Goal: Transaction & Acquisition: Book appointment/travel/reservation

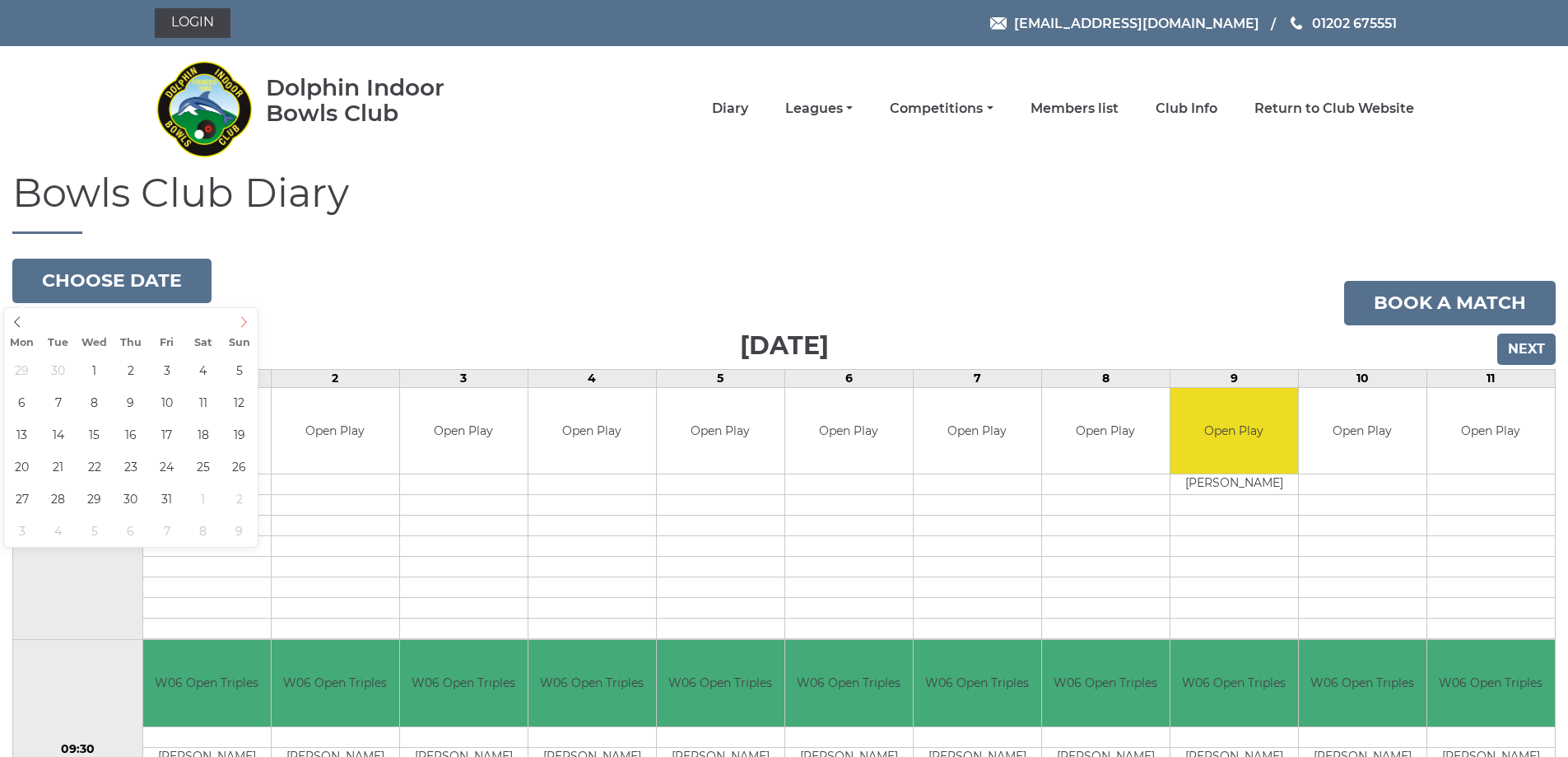
click at [245, 324] on icon at bounding box center [244, 321] width 6 height 11
type input "[DATE]"
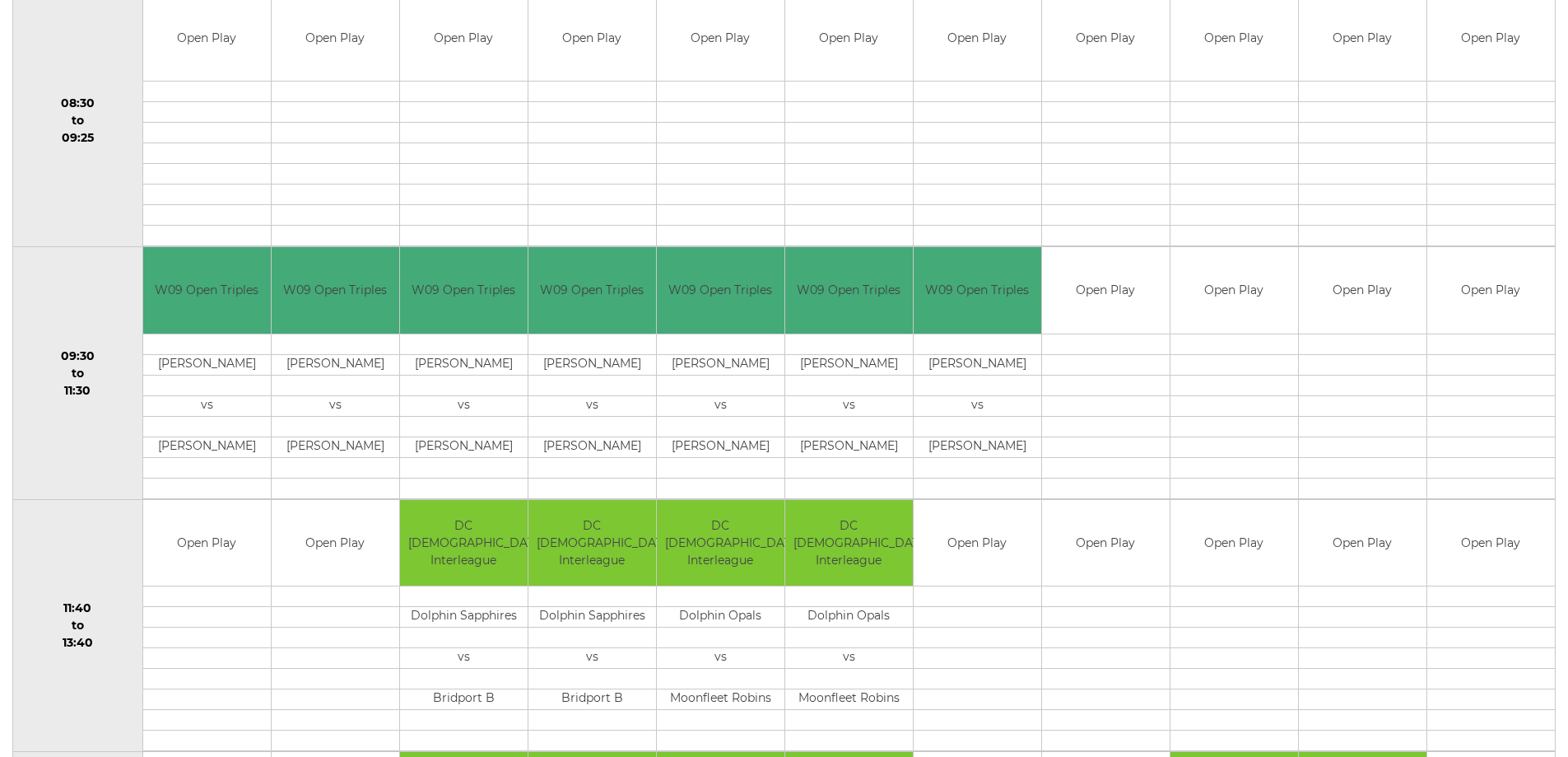
scroll to position [411, 0]
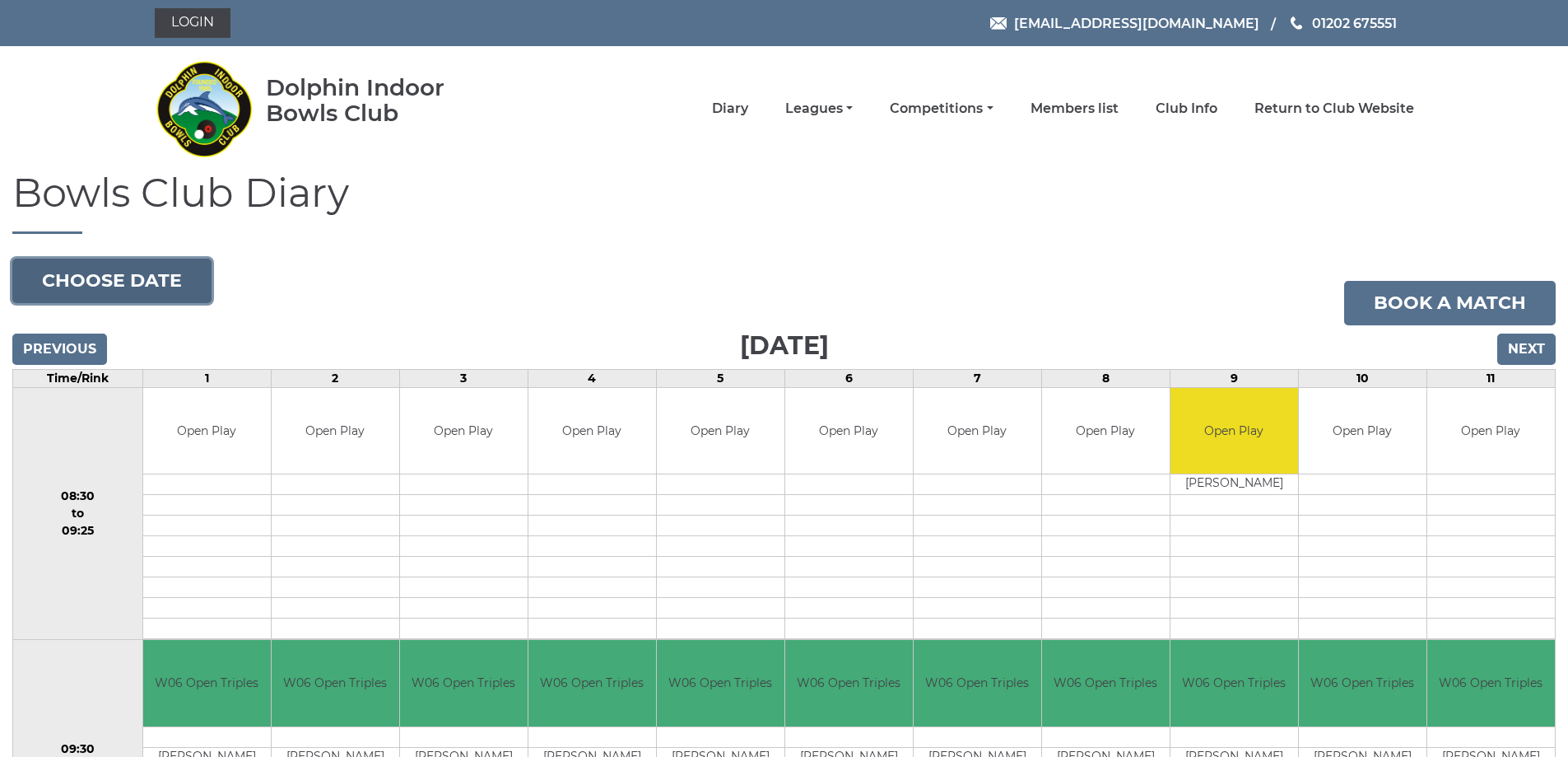
click at [80, 275] on button "Choose date" at bounding box center [112, 281] width 199 height 45
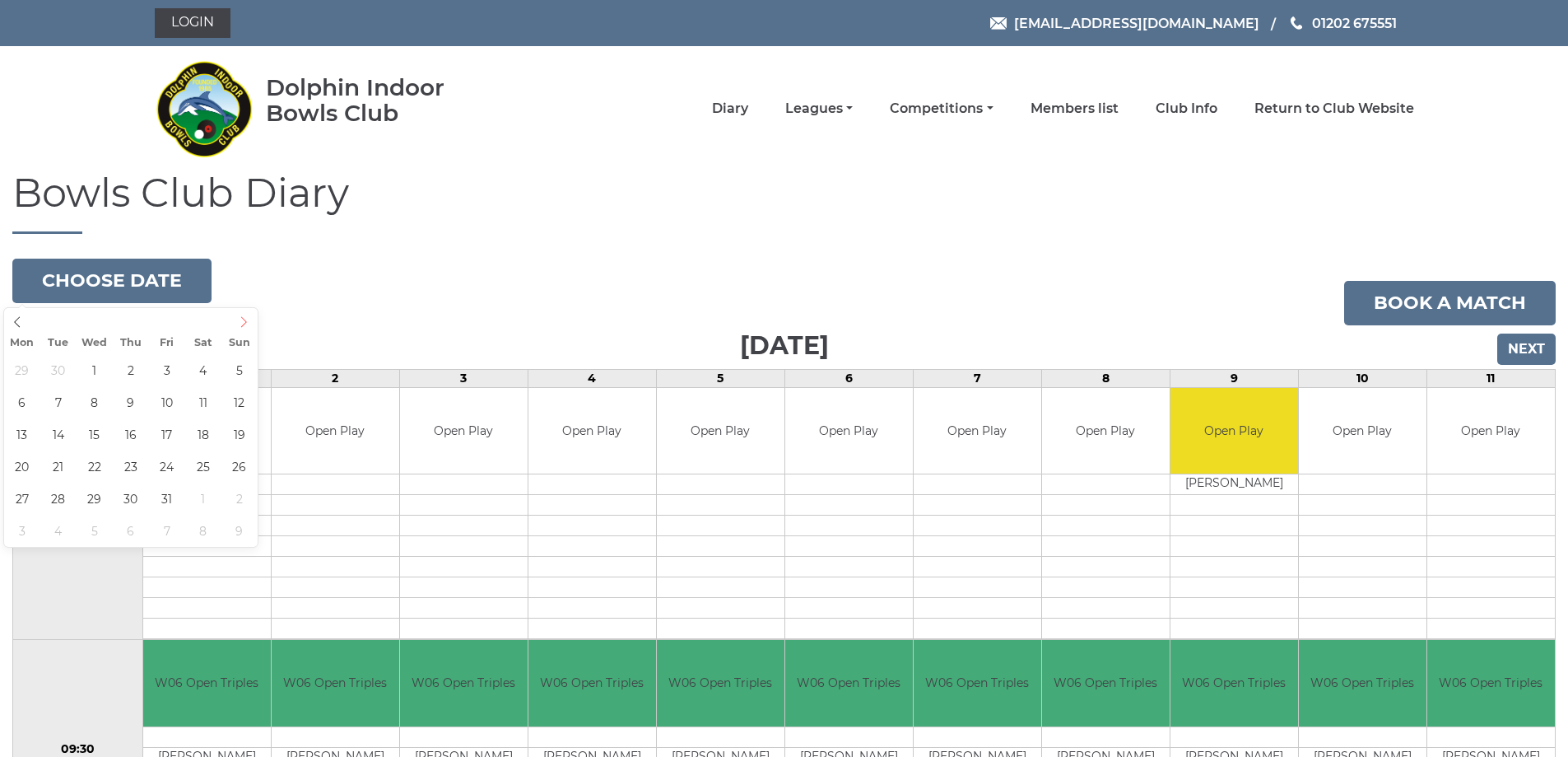
click at [241, 317] on icon at bounding box center [244, 322] width 12 height 12
type input "2025-10-08"
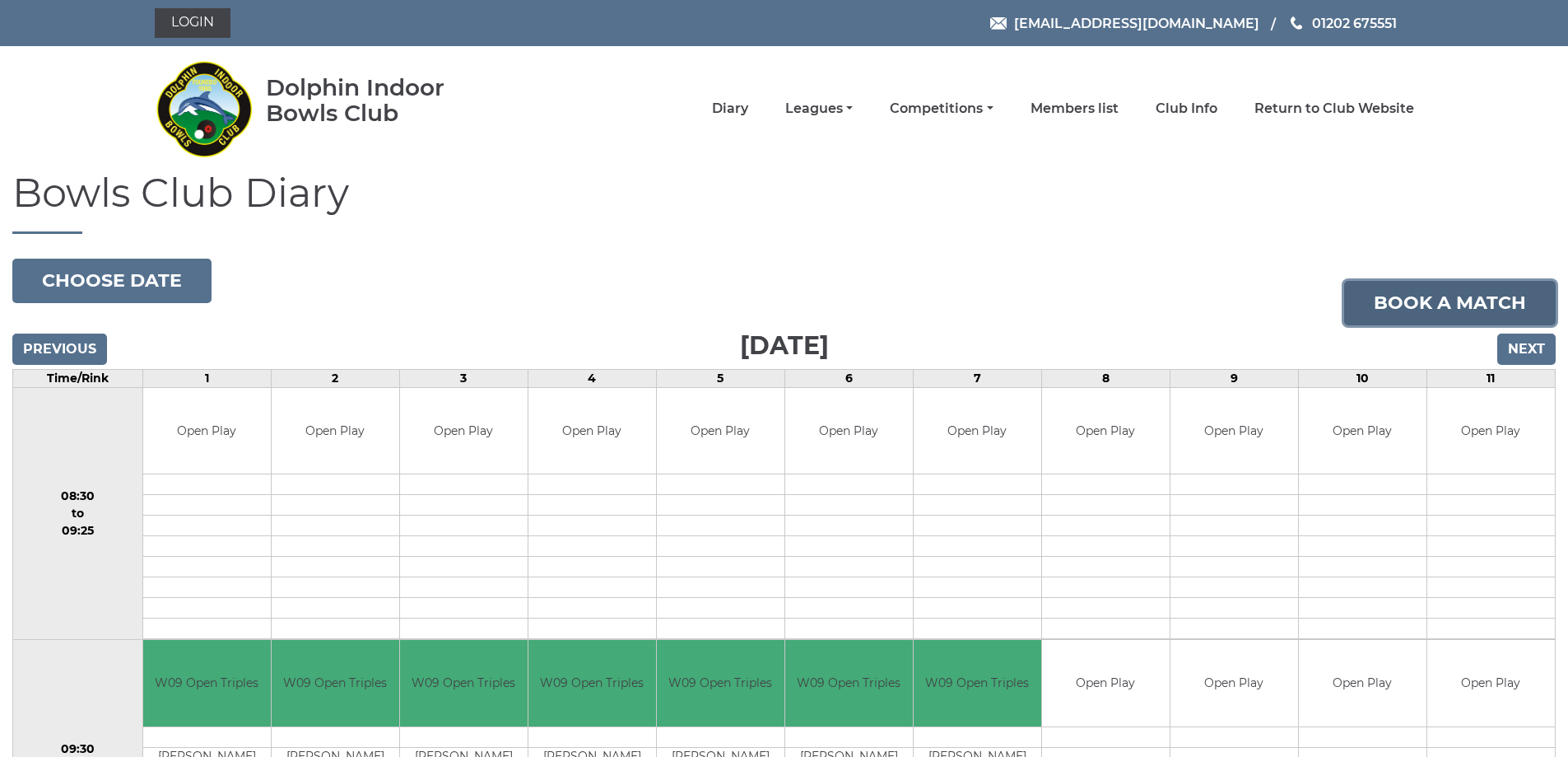
click at [1437, 299] on link "Book a match" at bounding box center [1450, 303] width 211 height 45
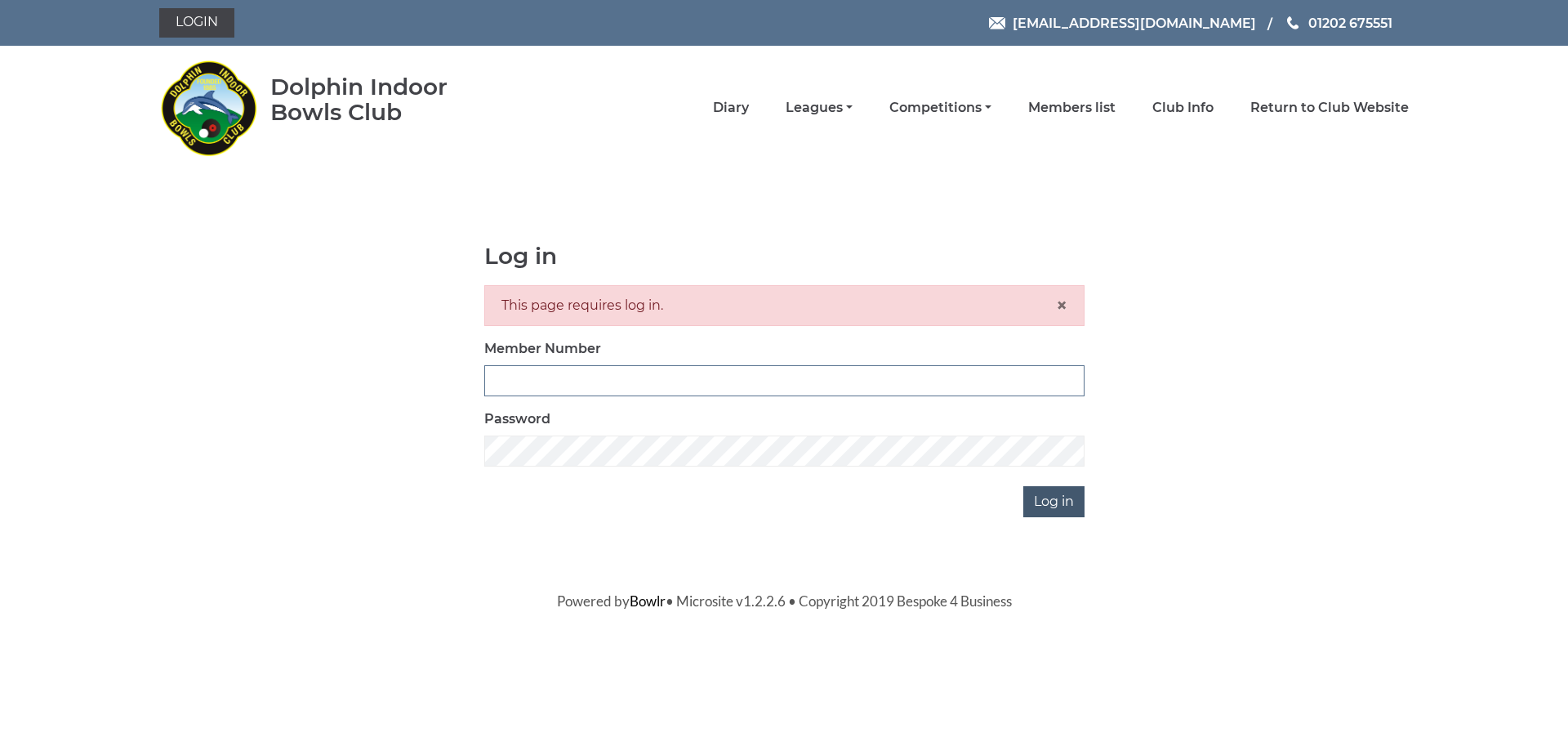
type input "3541"
click at [1051, 503] on input "Log in" at bounding box center [1054, 501] width 61 height 31
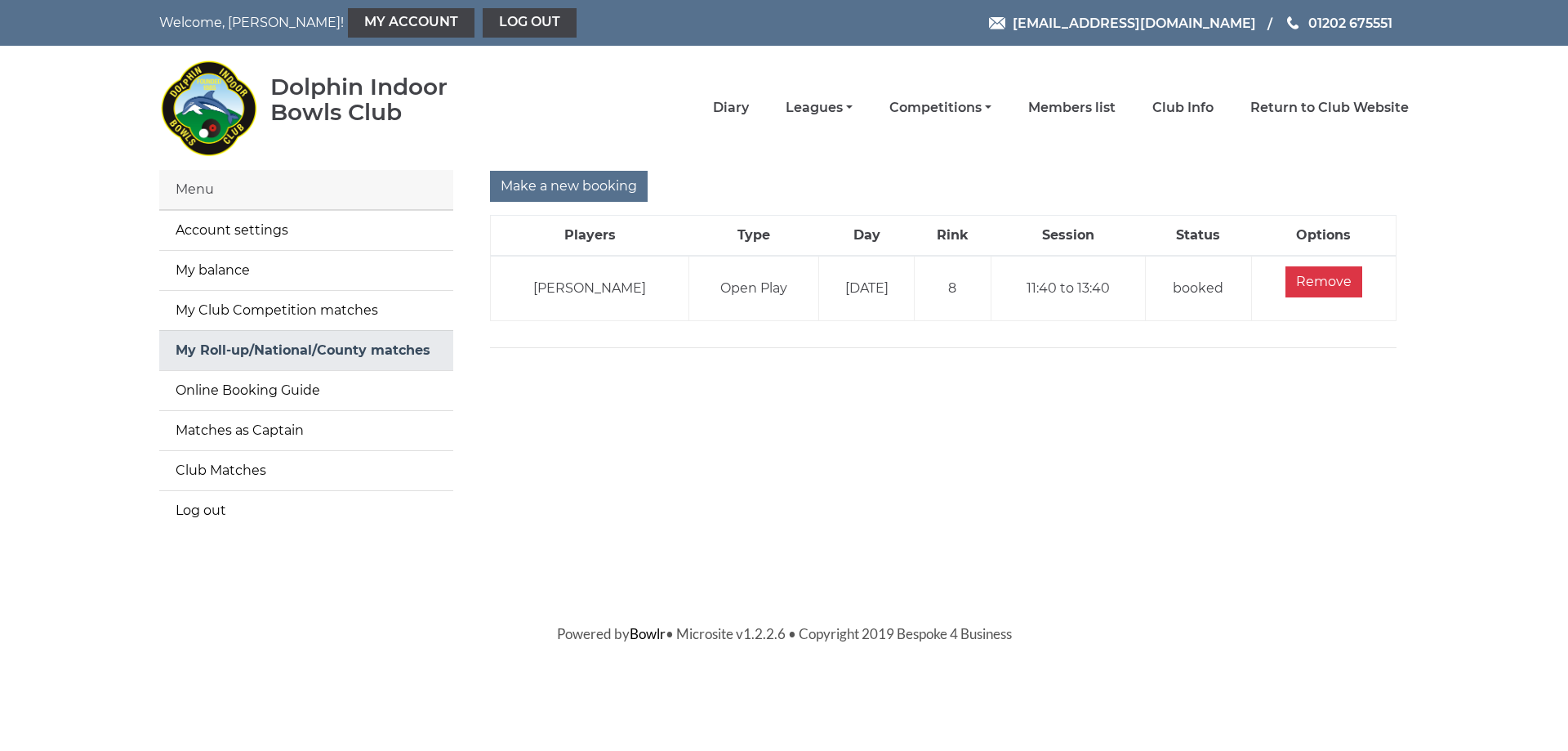
click at [281, 348] on link "My Roll-up/National/County matches" at bounding box center [306, 351] width 294 height 40
click at [575, 185] on input "Make a new booking" at bounding box center [569, 186] width 158 height 31
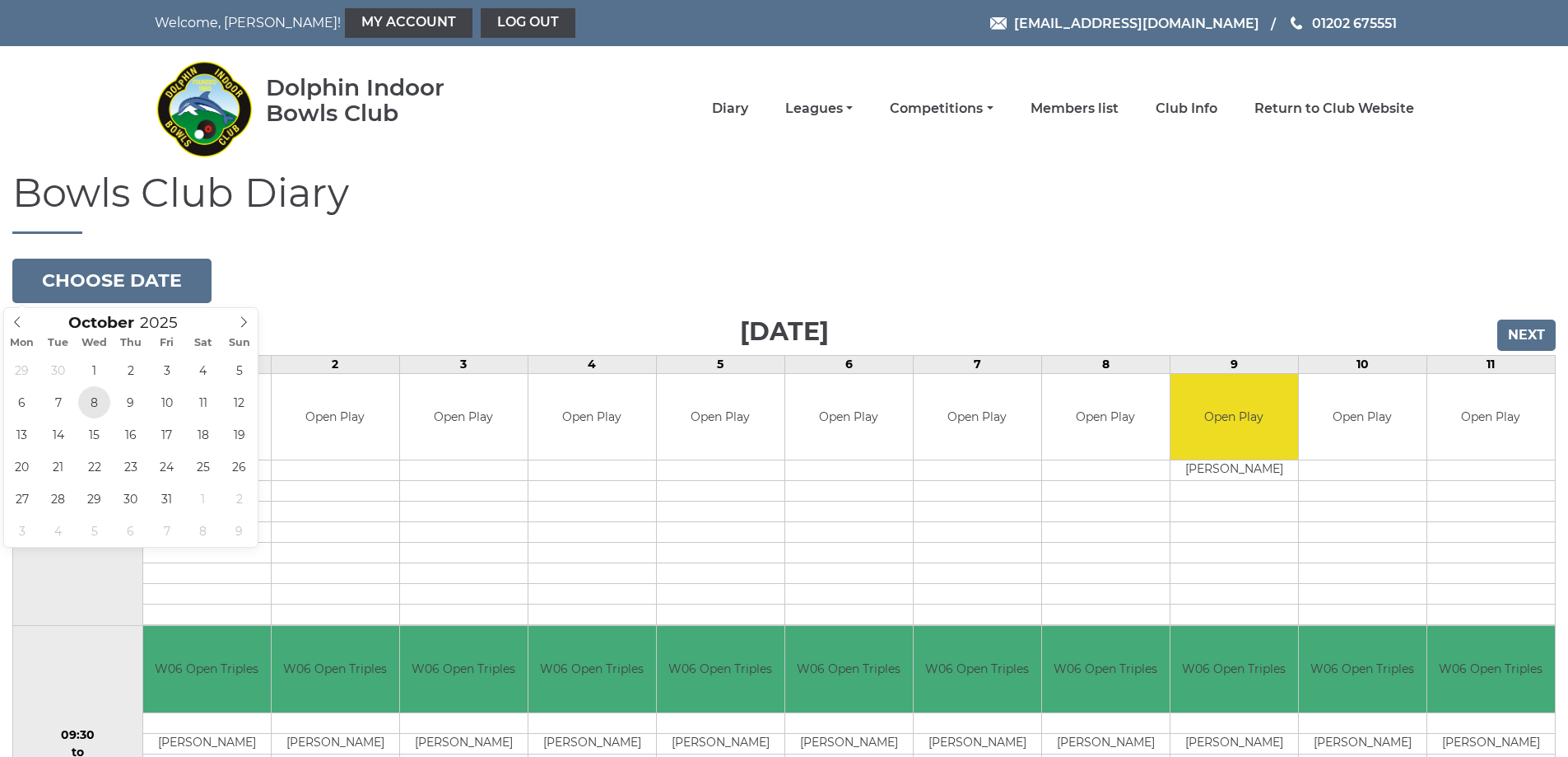
type input "[DATE]"
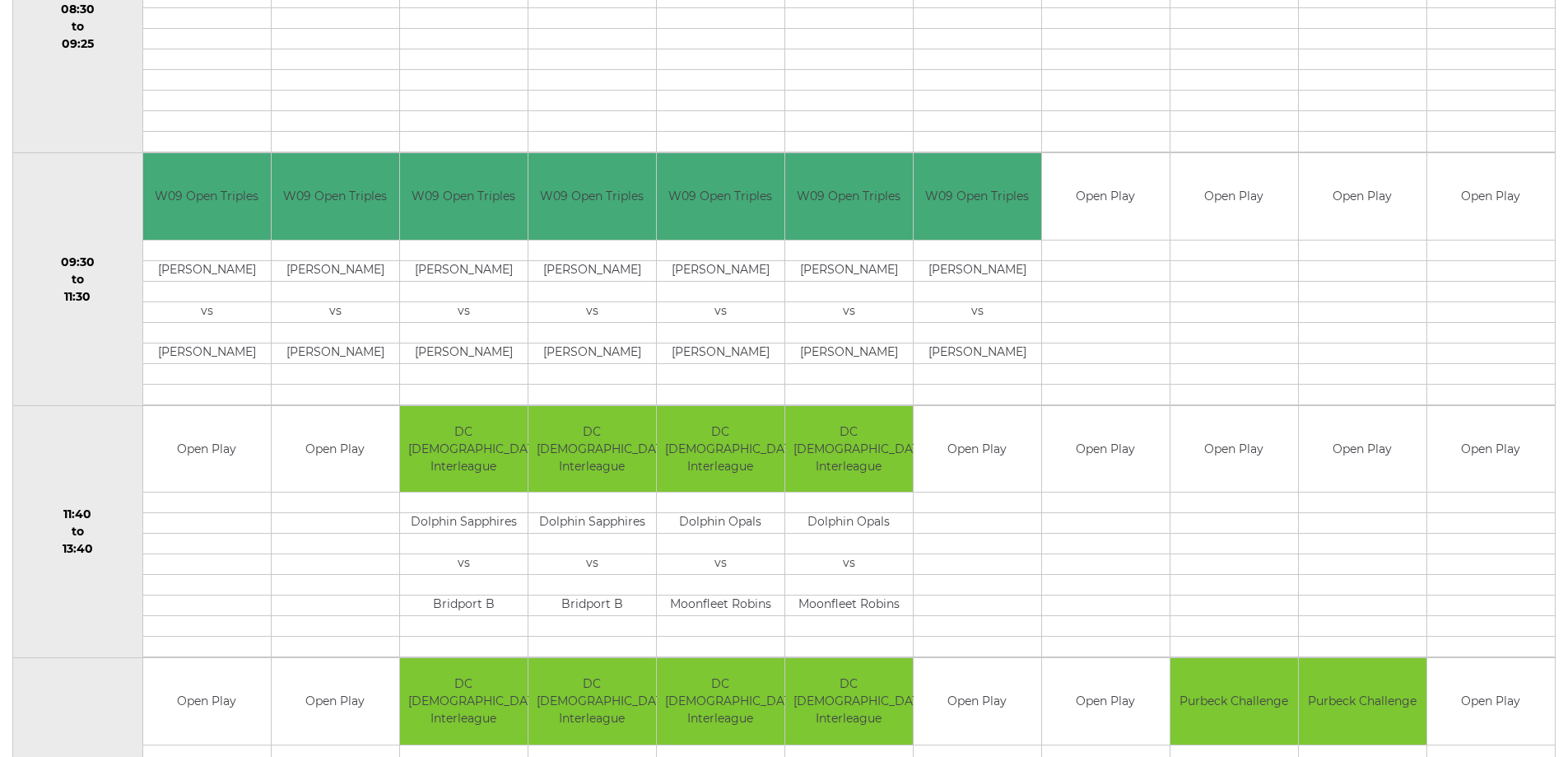
scroll to position [494, 0]
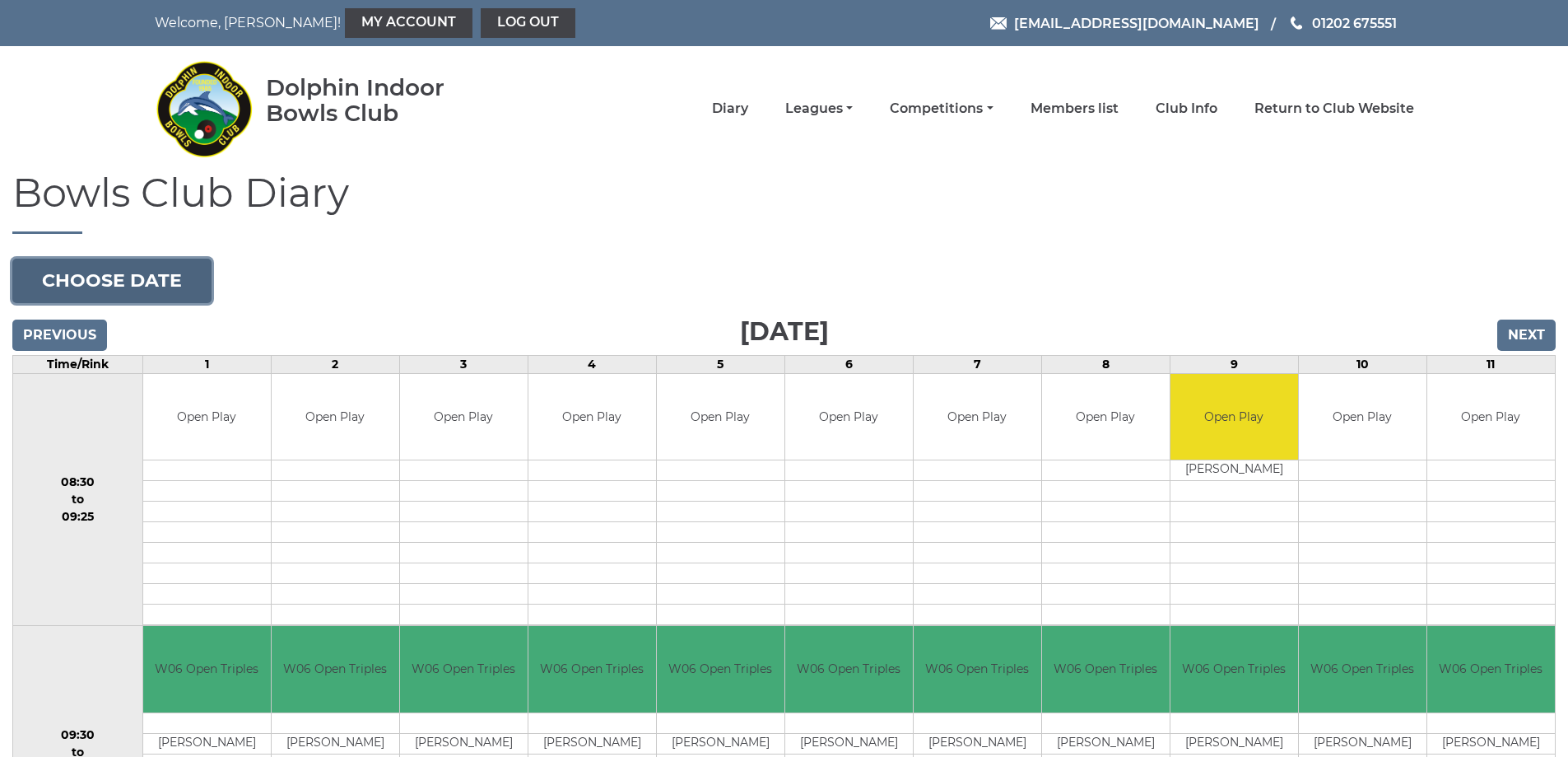
click at [149, 278] on button "Choose date" at bounding box center [112, 281] width 199 height 45
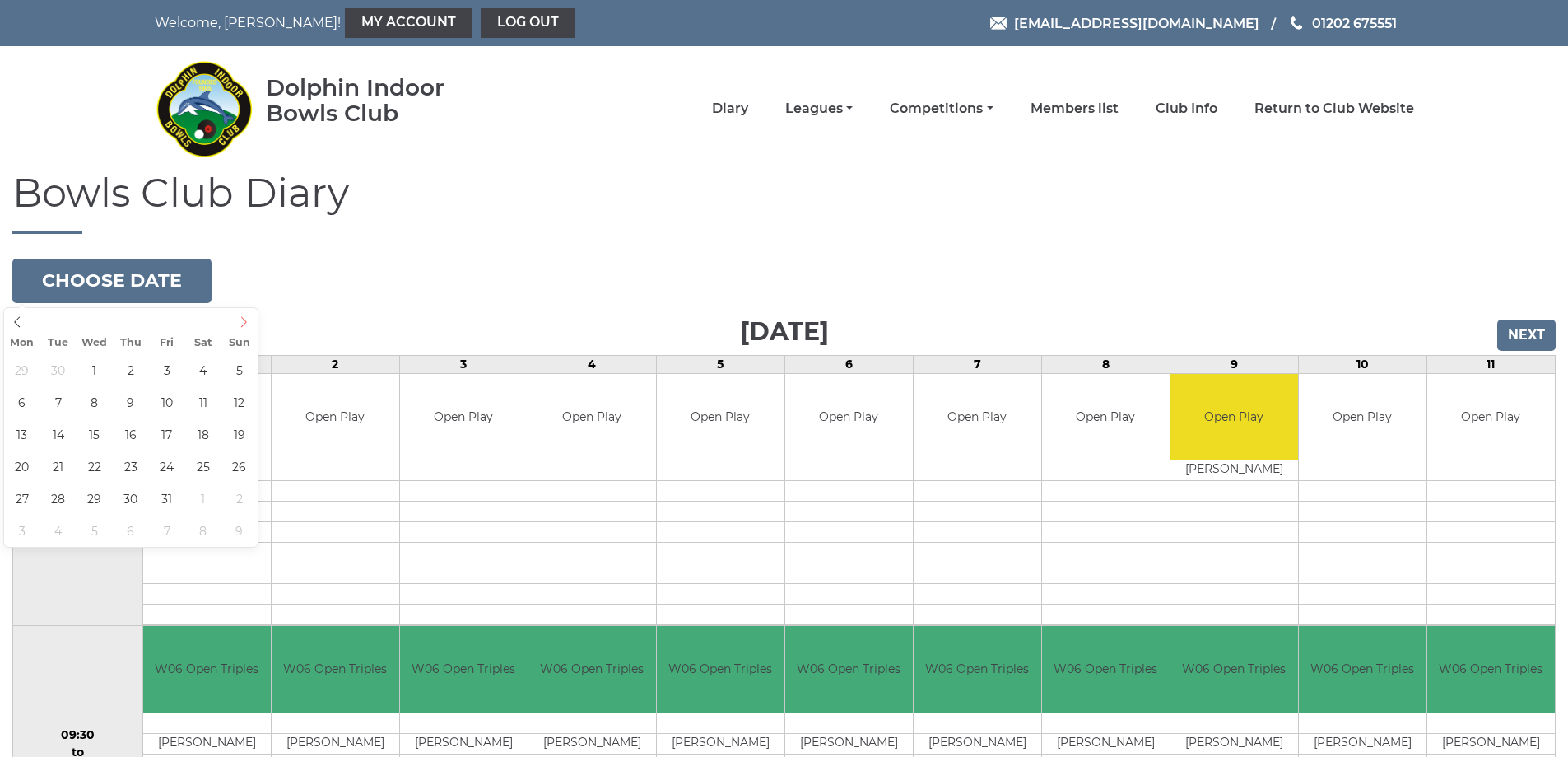
click at [245, 321] on icon at bounding box center [244, 322] width 12 height 12
type input "2025-10-08"
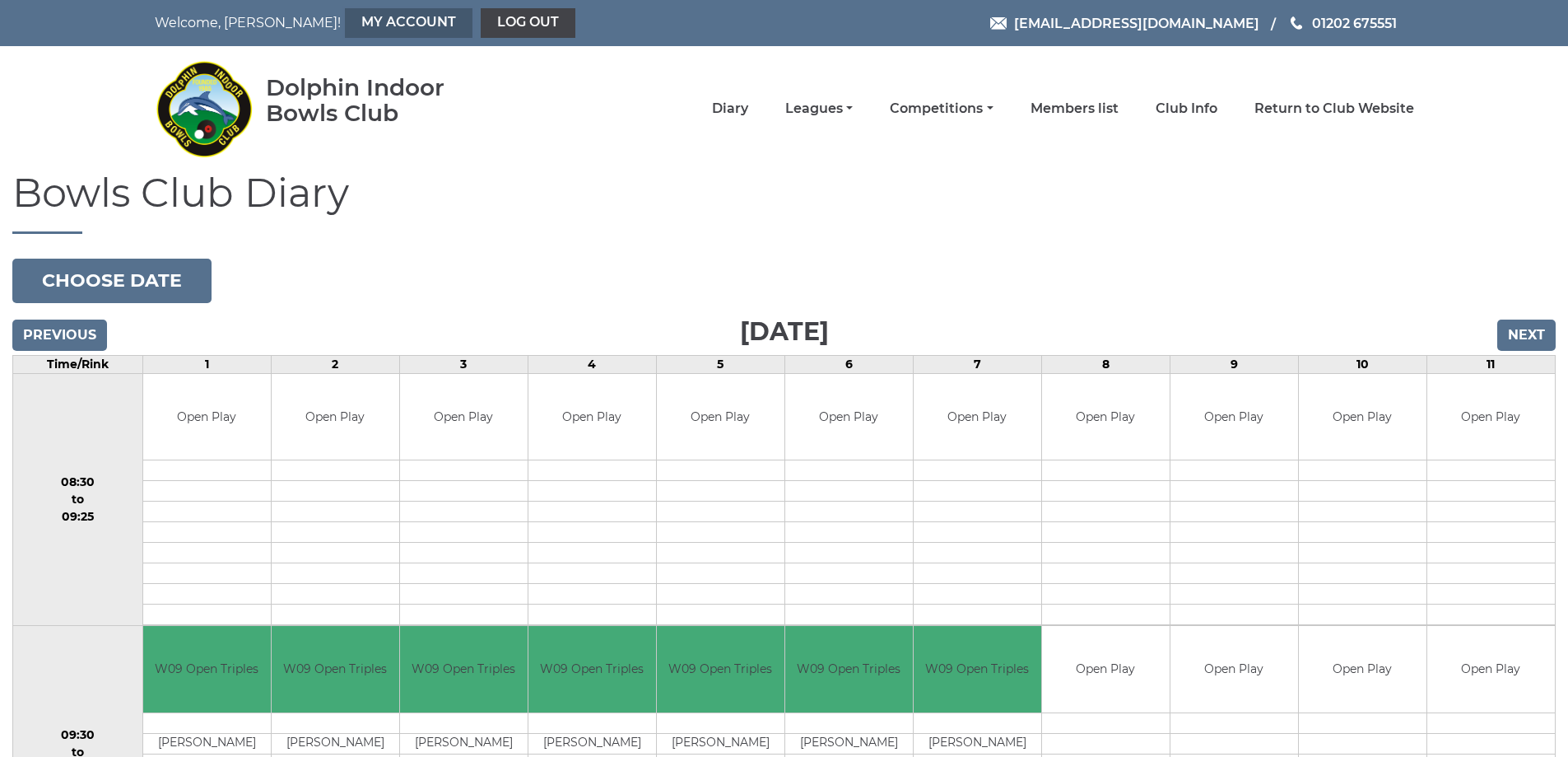
click at [346, 19] on link "My Account" at bounding box center [408, 23] width 127 height 30
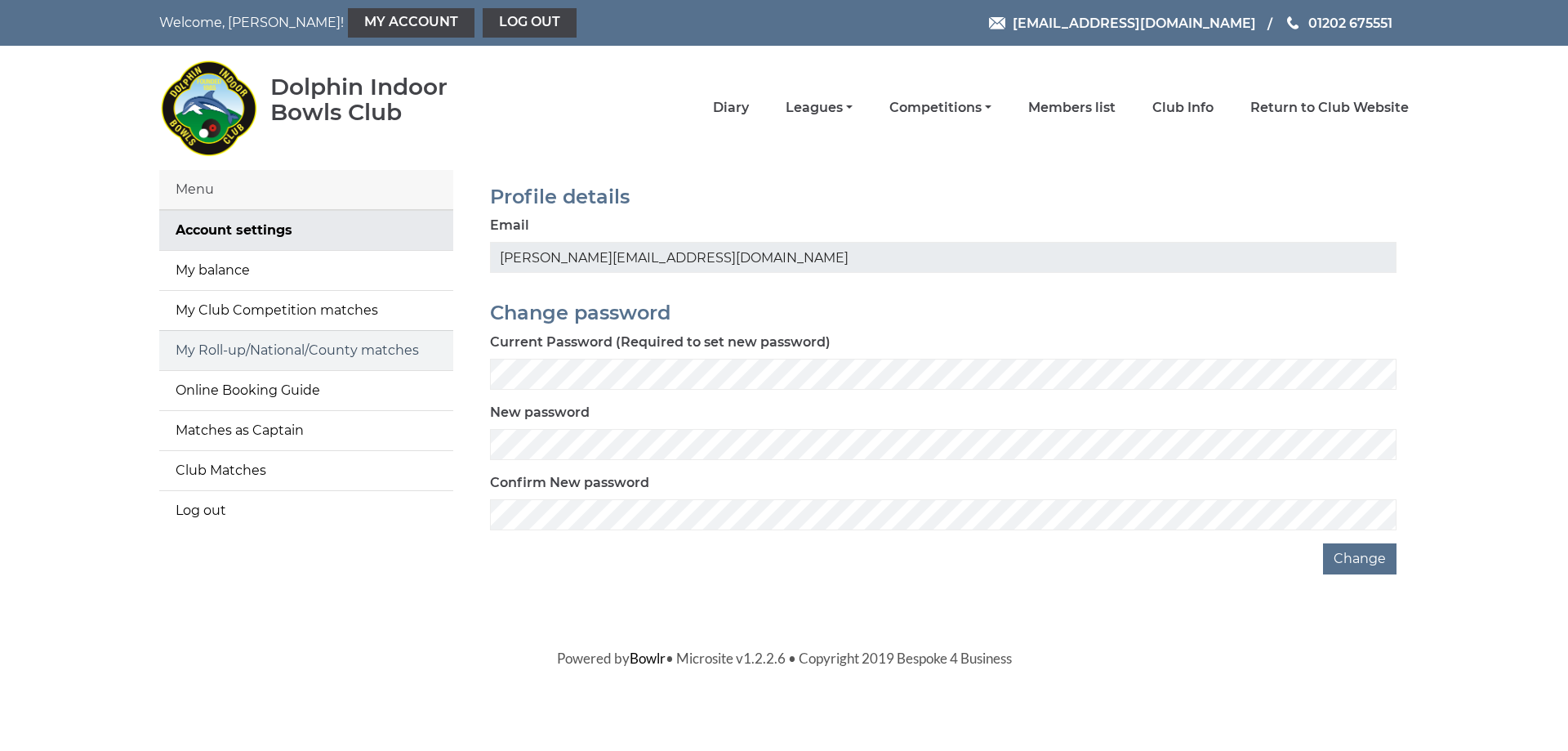
click at [248, 347] on link "My Roll-up/National/County matches" at bounding box center [306, 351] width 294 height 40
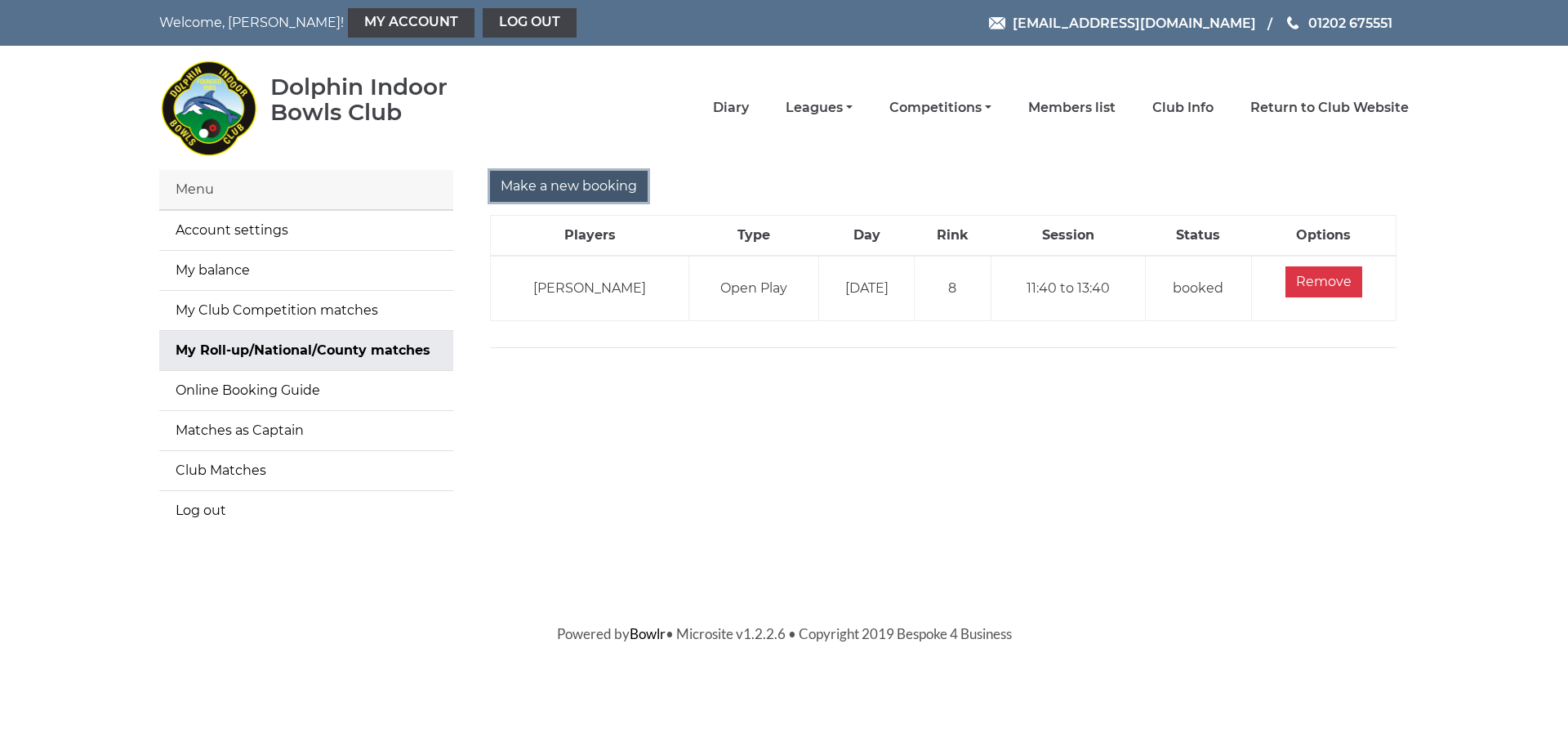
click at [592, 182] on input "Make a new booking" at bounding box center [569, 186] width 158 height 31
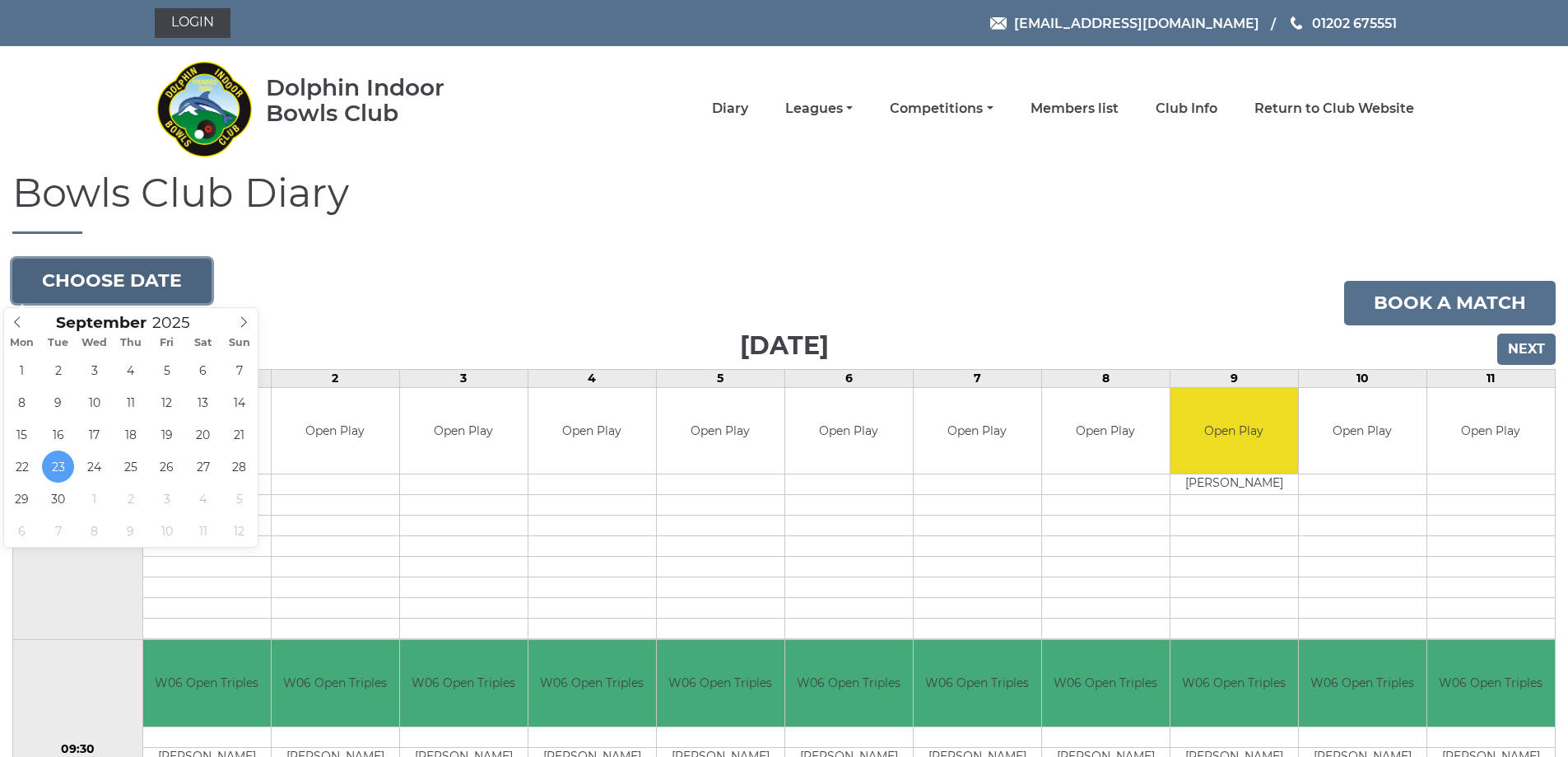
click at [133, 276] on button "Choose date" at bounding box center [112, 281] width 199 height 45
click at [246, 321] on icon at bounding box center [244, 321] width 6 height 11
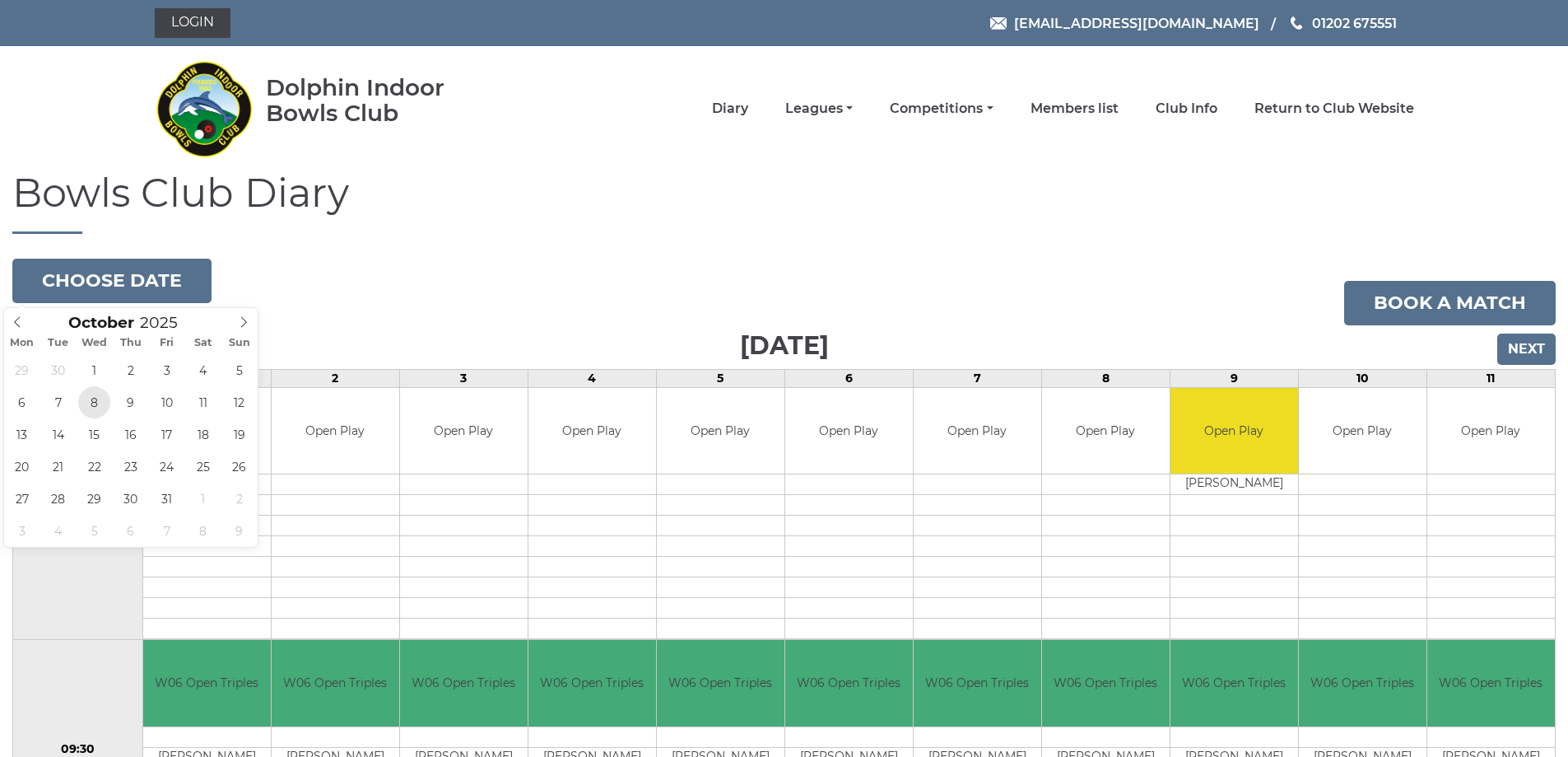
type input "2025-10-08"
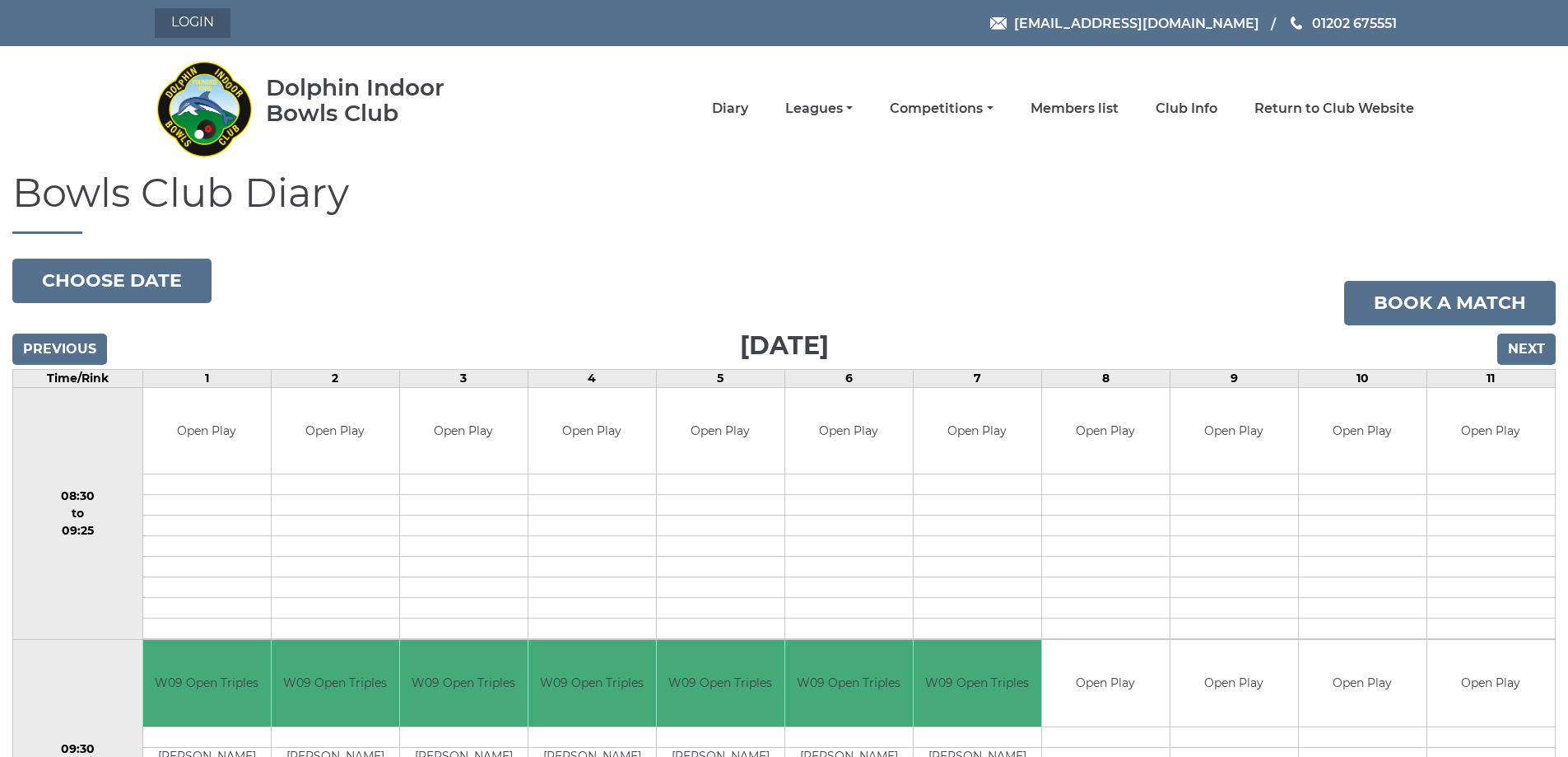
click at [203, 26] on link "Login" at bounding box center [192, 23] width 76 height 30
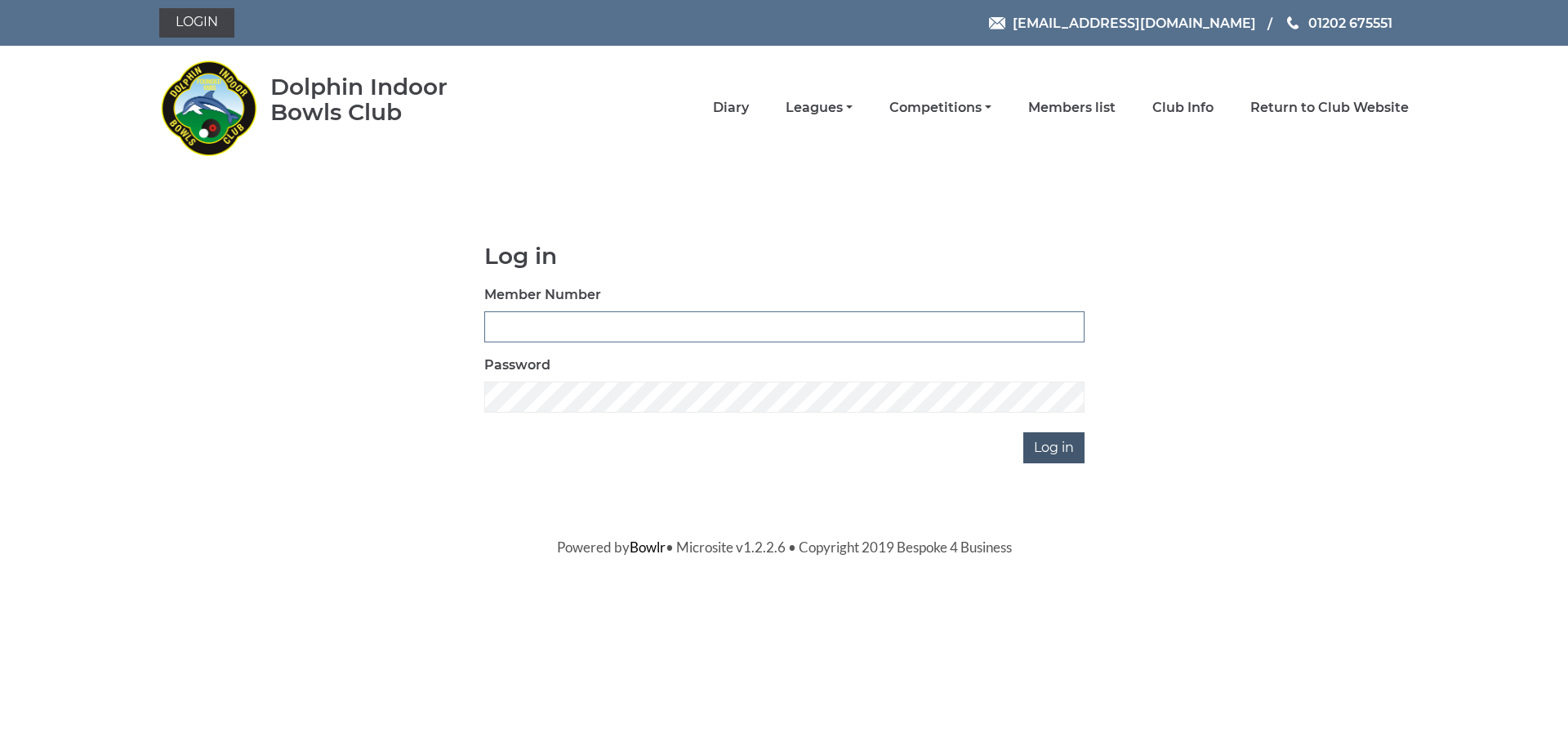
type input "3541"
click at [1052, 446] on input "Log in" at bounding box center [1054, 447] width 61 height 31
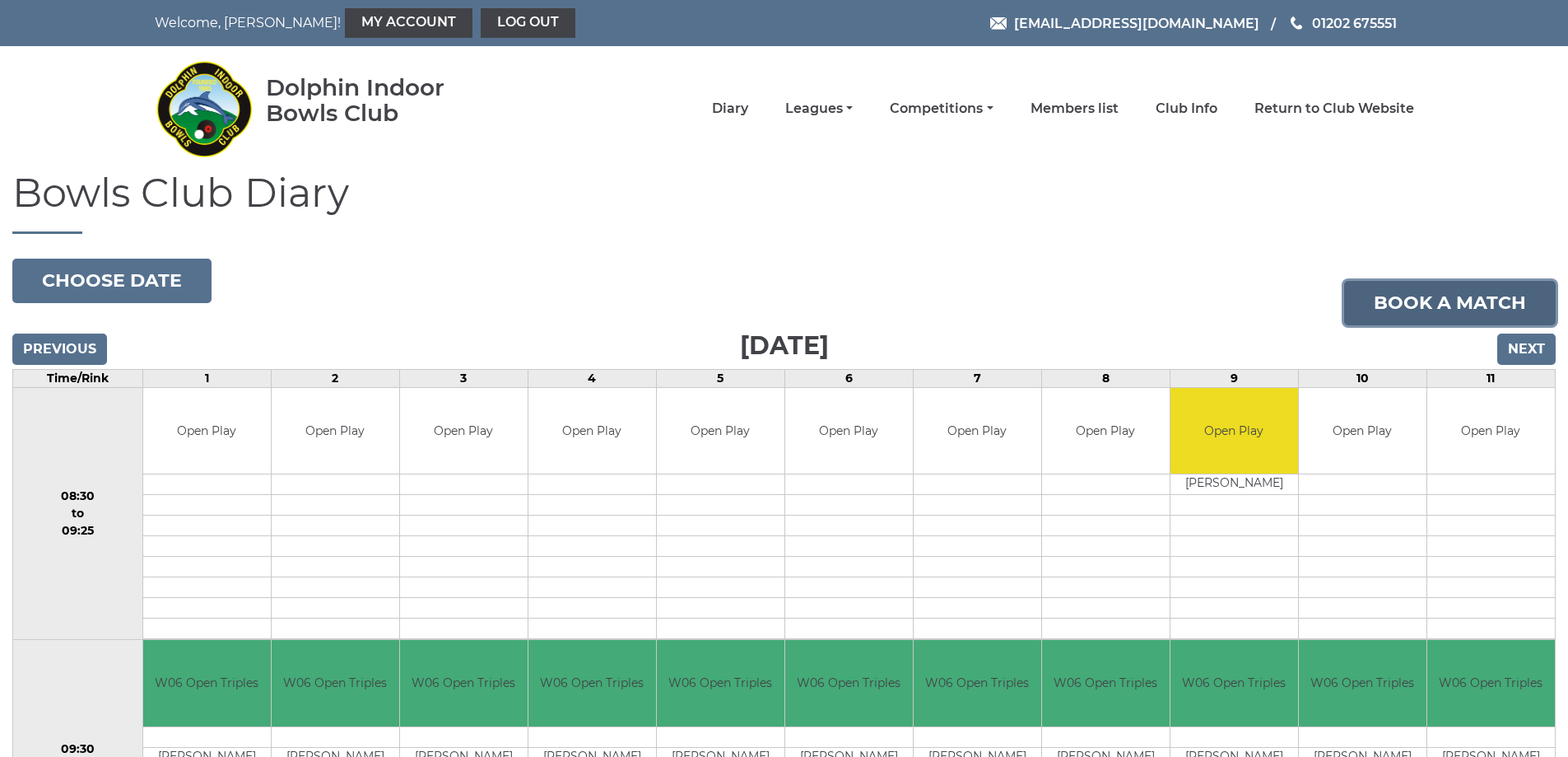
click at [1460, 302] on link "Book a match" at bounding box center [1450, 303] width 211 height 45
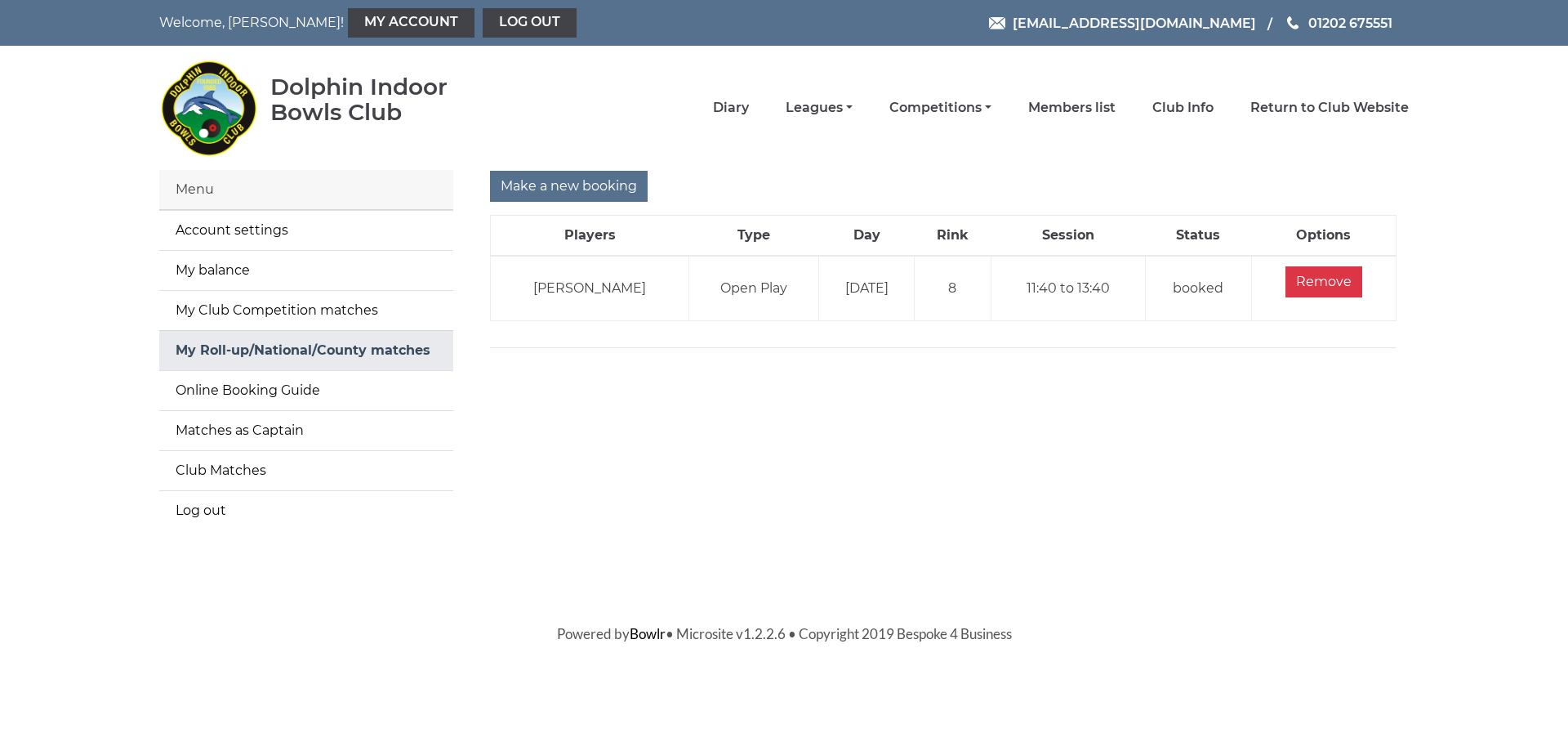
click at [283, 349] on link "My Roll-up/National/County matches" at bounding box center [306, 351] width 294 height 40
click at [547, 185] on input "Make a new booking" at bounding box center [569, 186] width 158 height 31
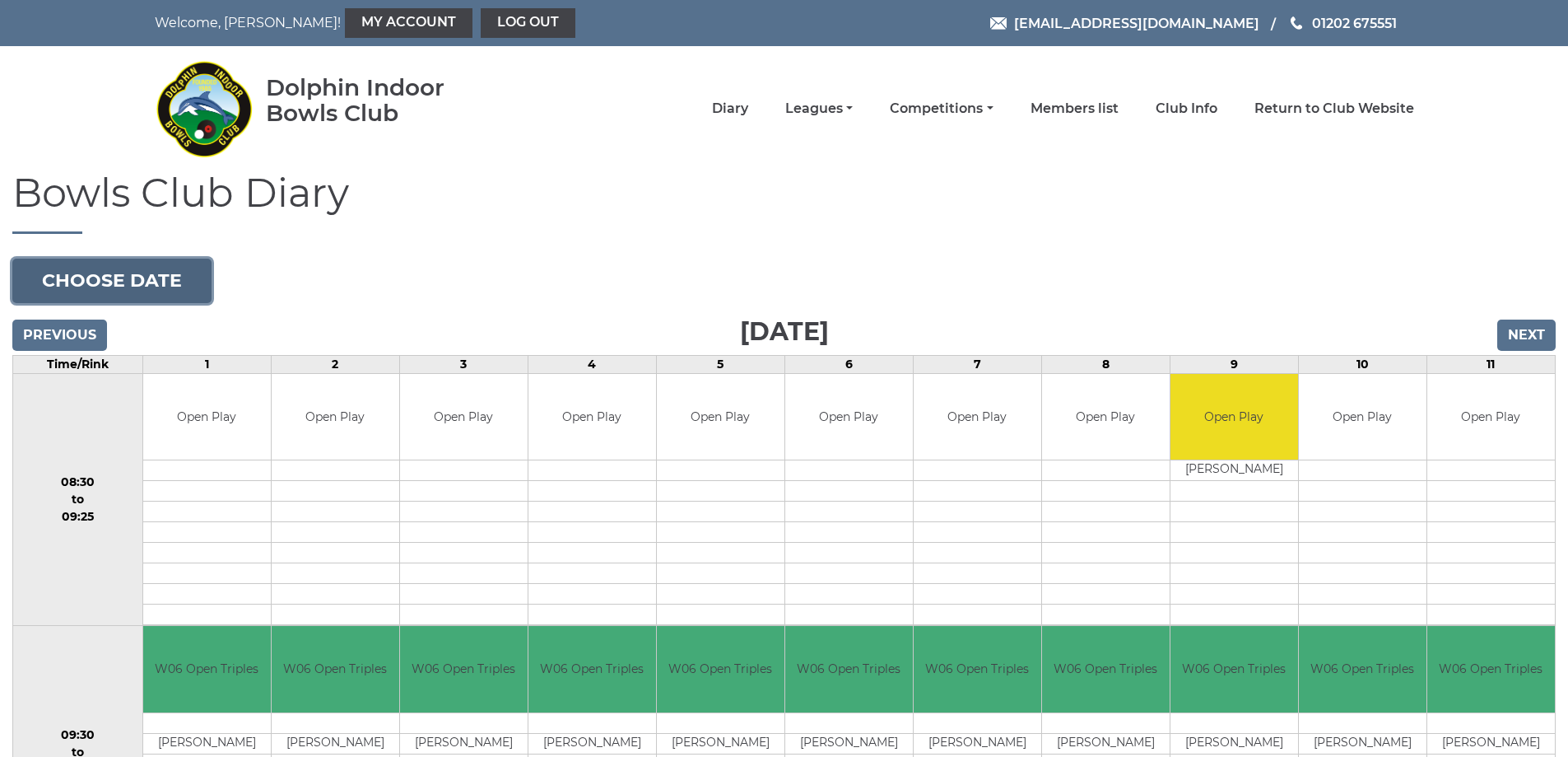
click at [163, 283] on button "Choose date" at bounding box center [112, 281] width 199 height 45
click at [243, 322] on icon at bounding box center [244, 322] width 12 height 12
type input "2025-10-08"
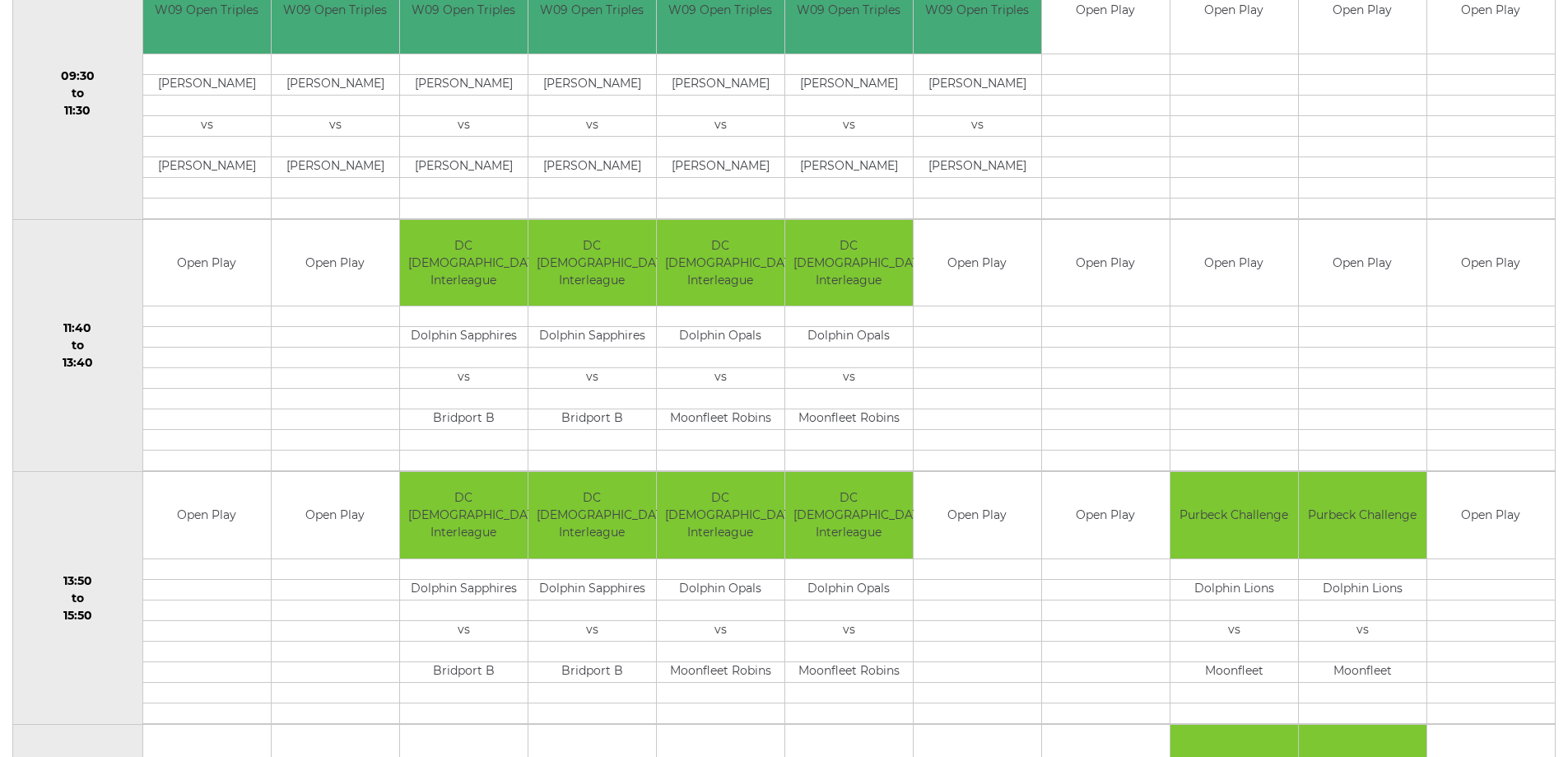
scroll to position [741, 0]
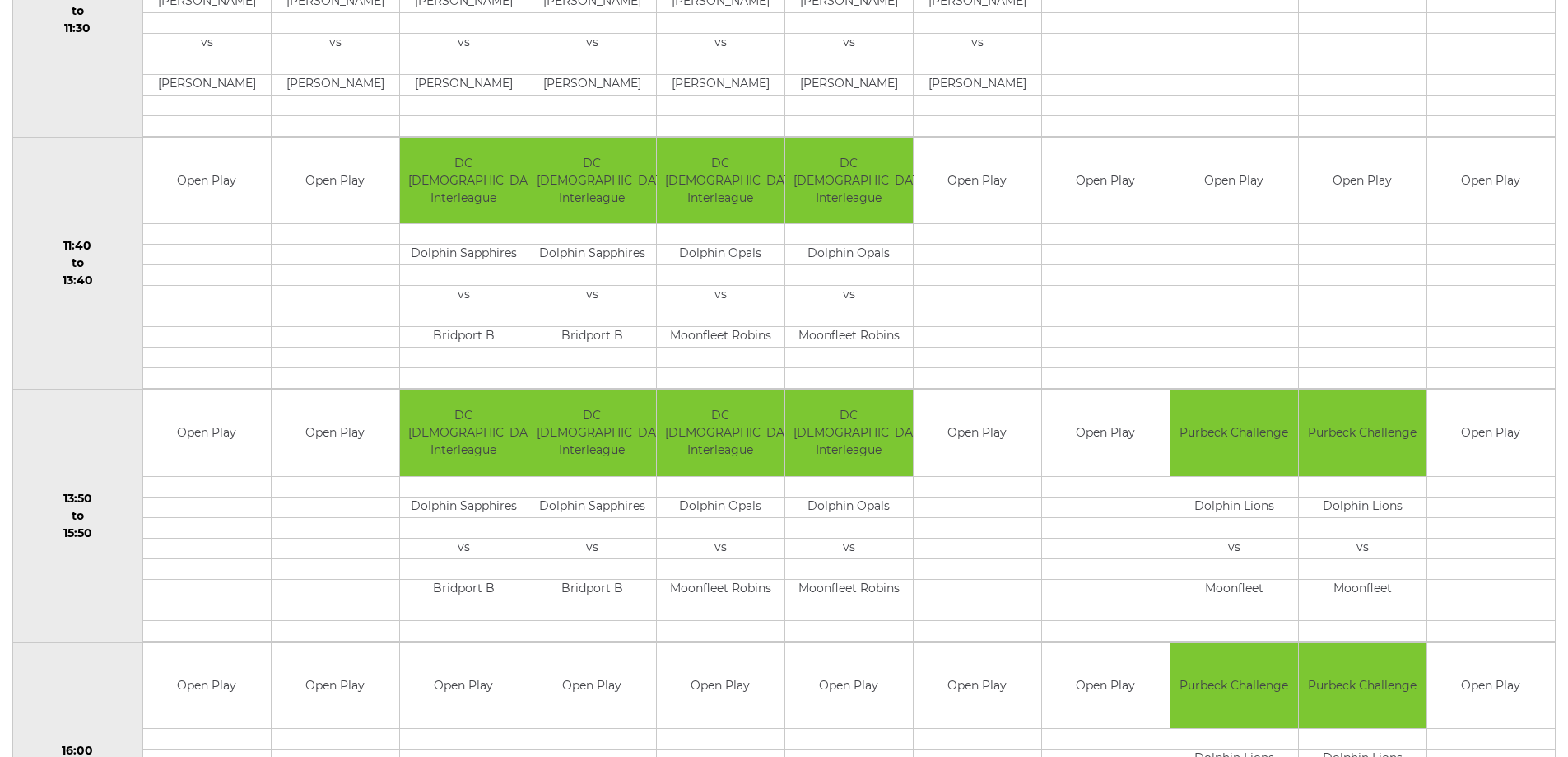
click at [1237, 370] on td at bounding box center [1233, 378] width 127 height 21
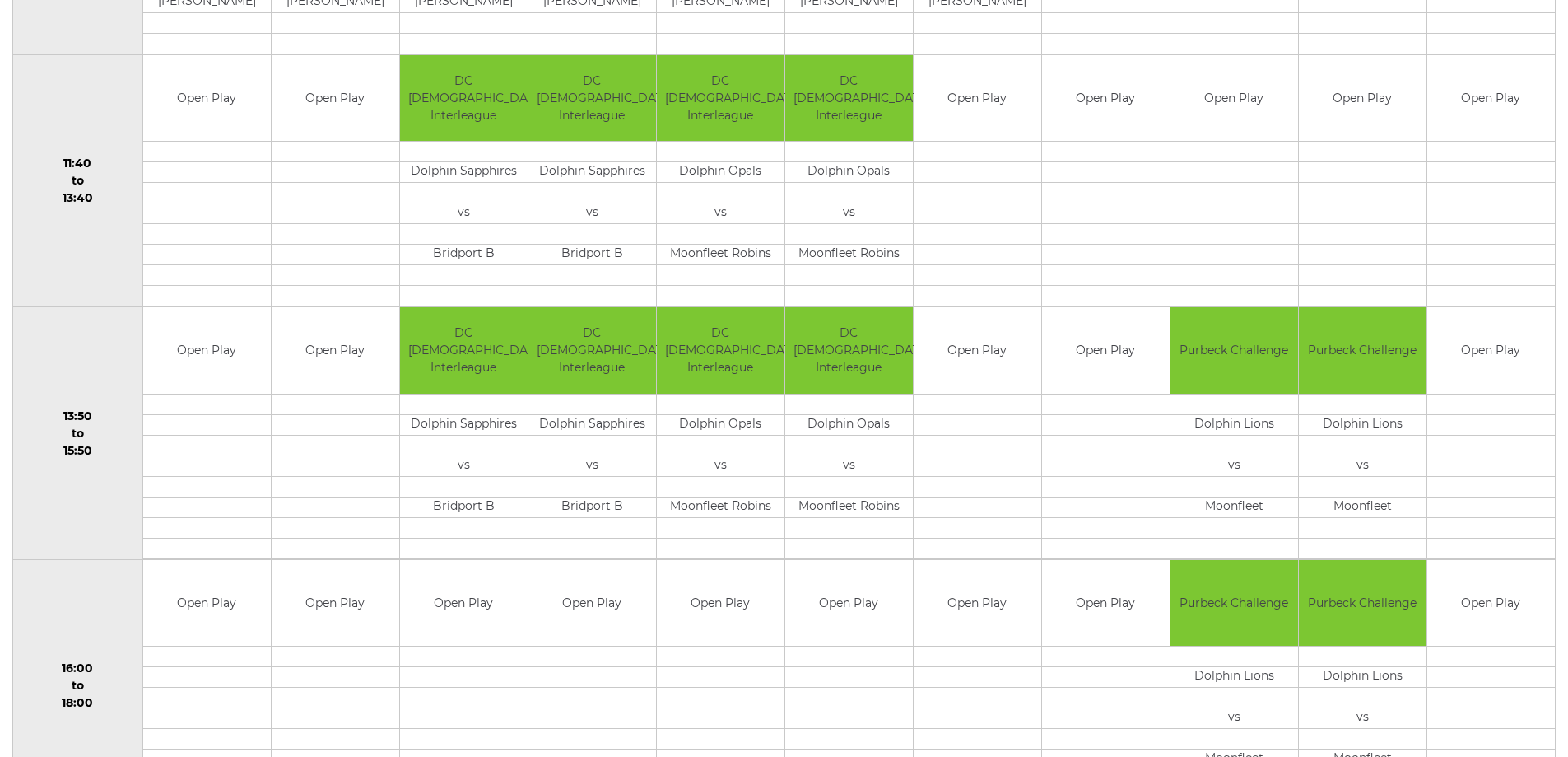
click at [1230, 291] on td at bounding box center [1233, 296] width 127 height 21
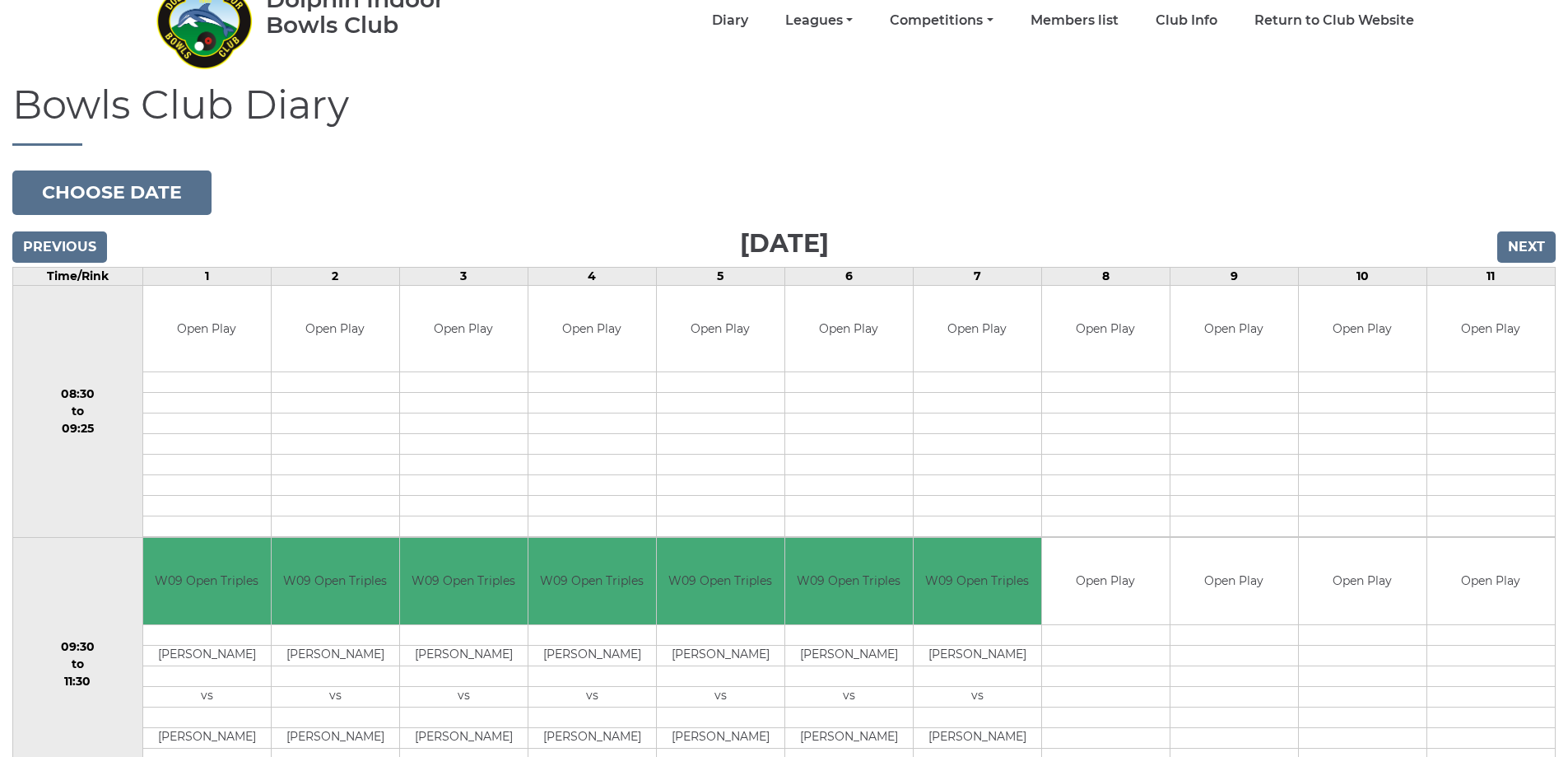
scroll to position [0, 0]
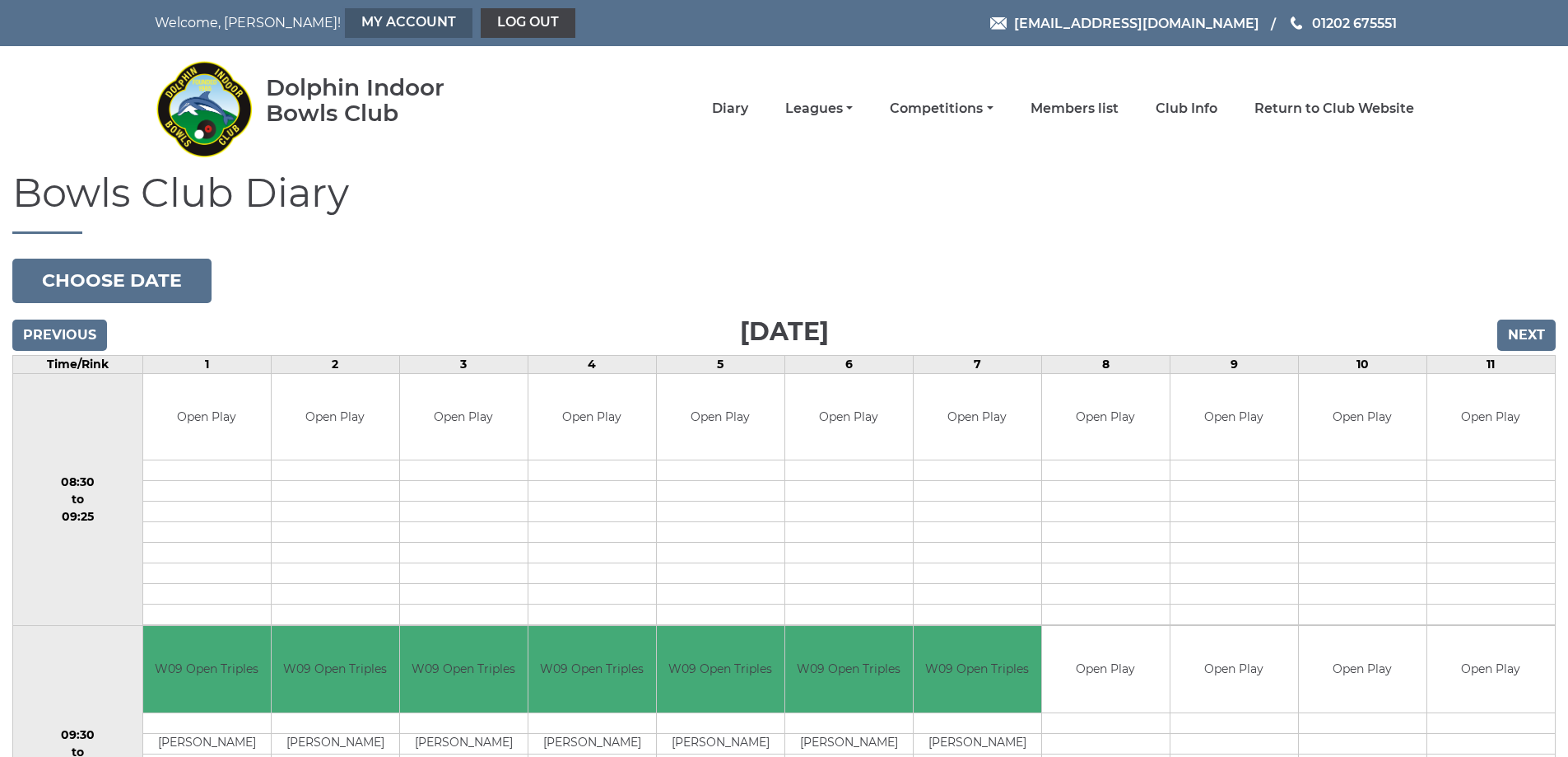
click at [344, 25] on link "My Account" at bounding box center [408, 23] width 127 height 30
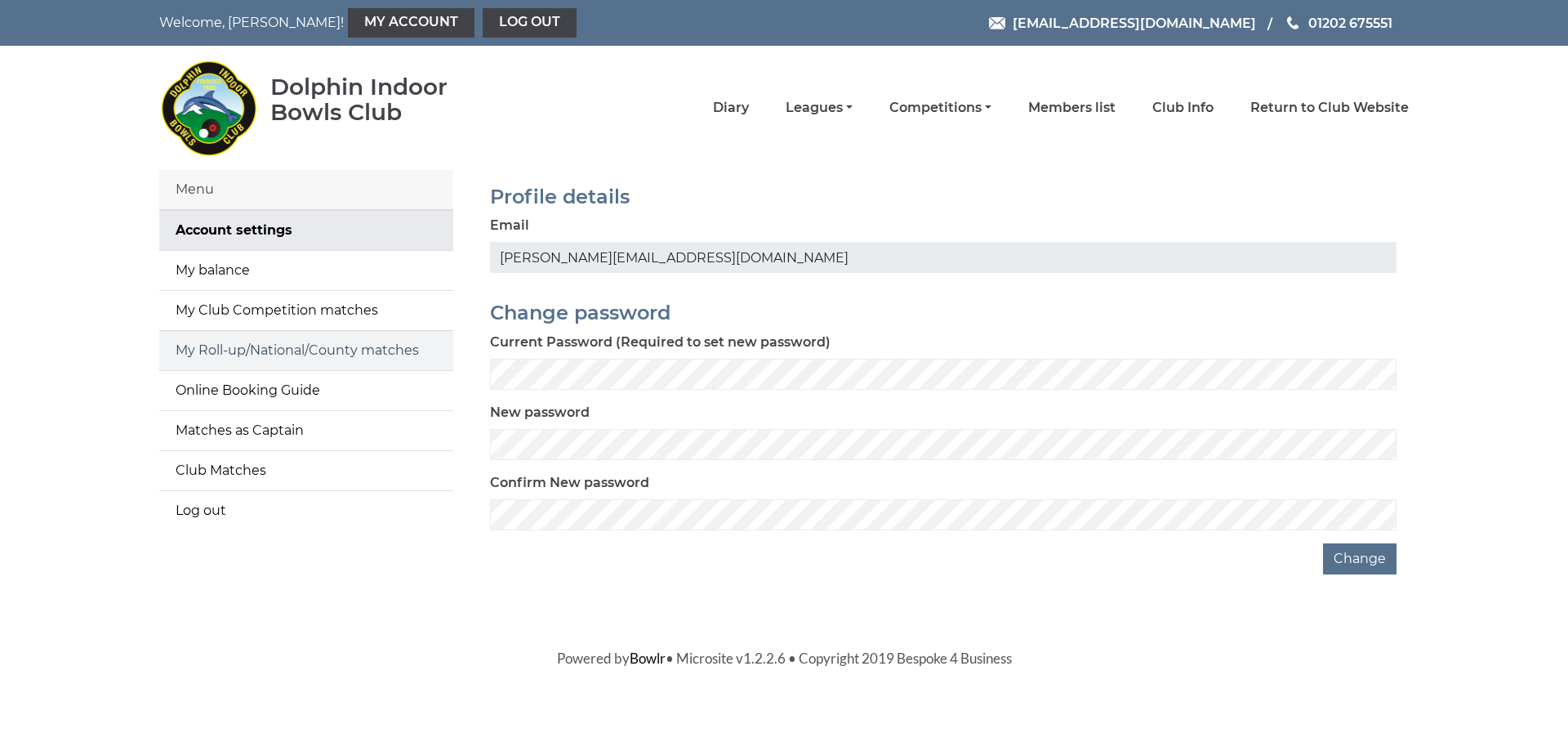
click at [266, 347] on link "My Roll-up/National/County matches" at bounding box center [306, 351] width 294 height 40
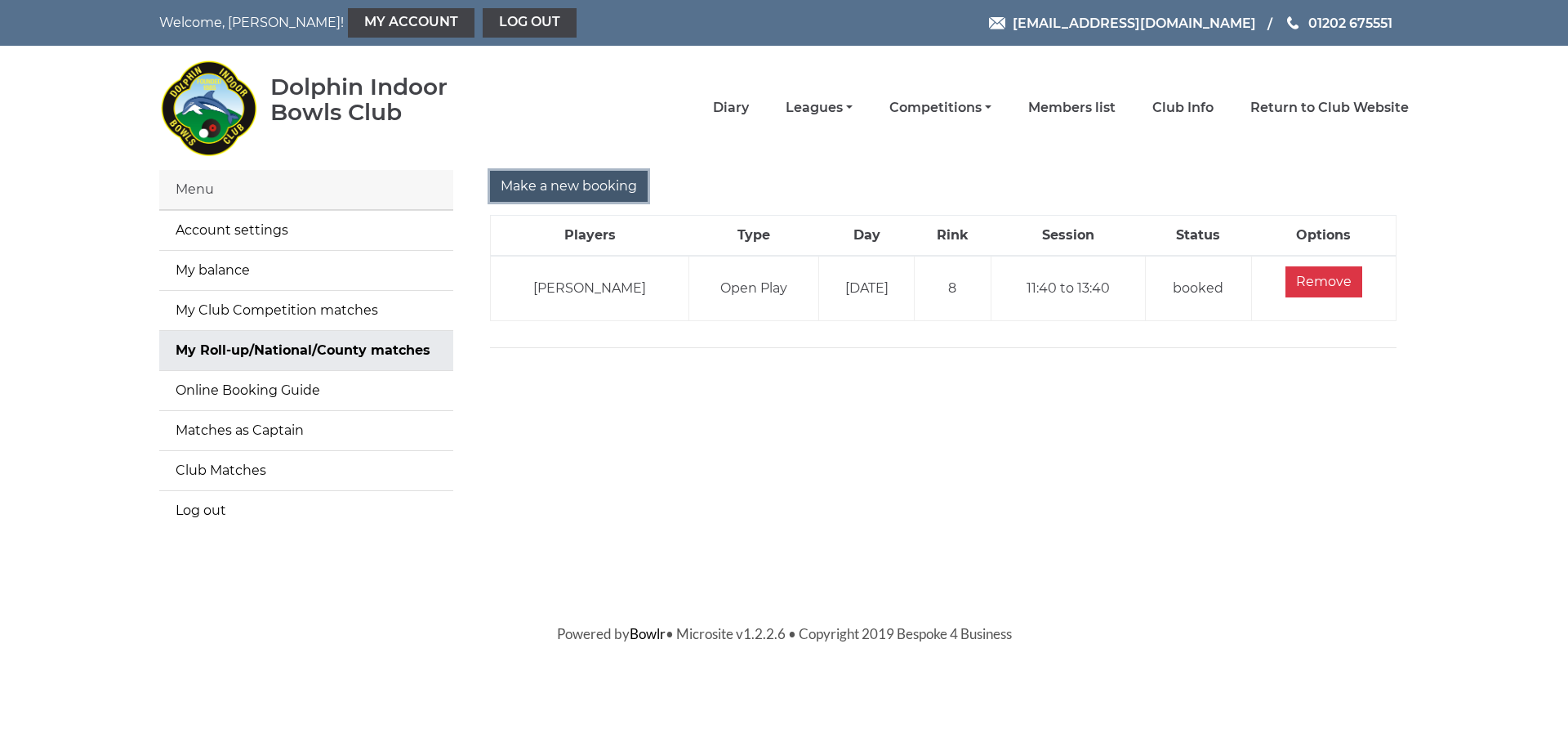
click at [568, 188] on input "Make a new booking" at bounding box center [569, 186] width 158 height 31
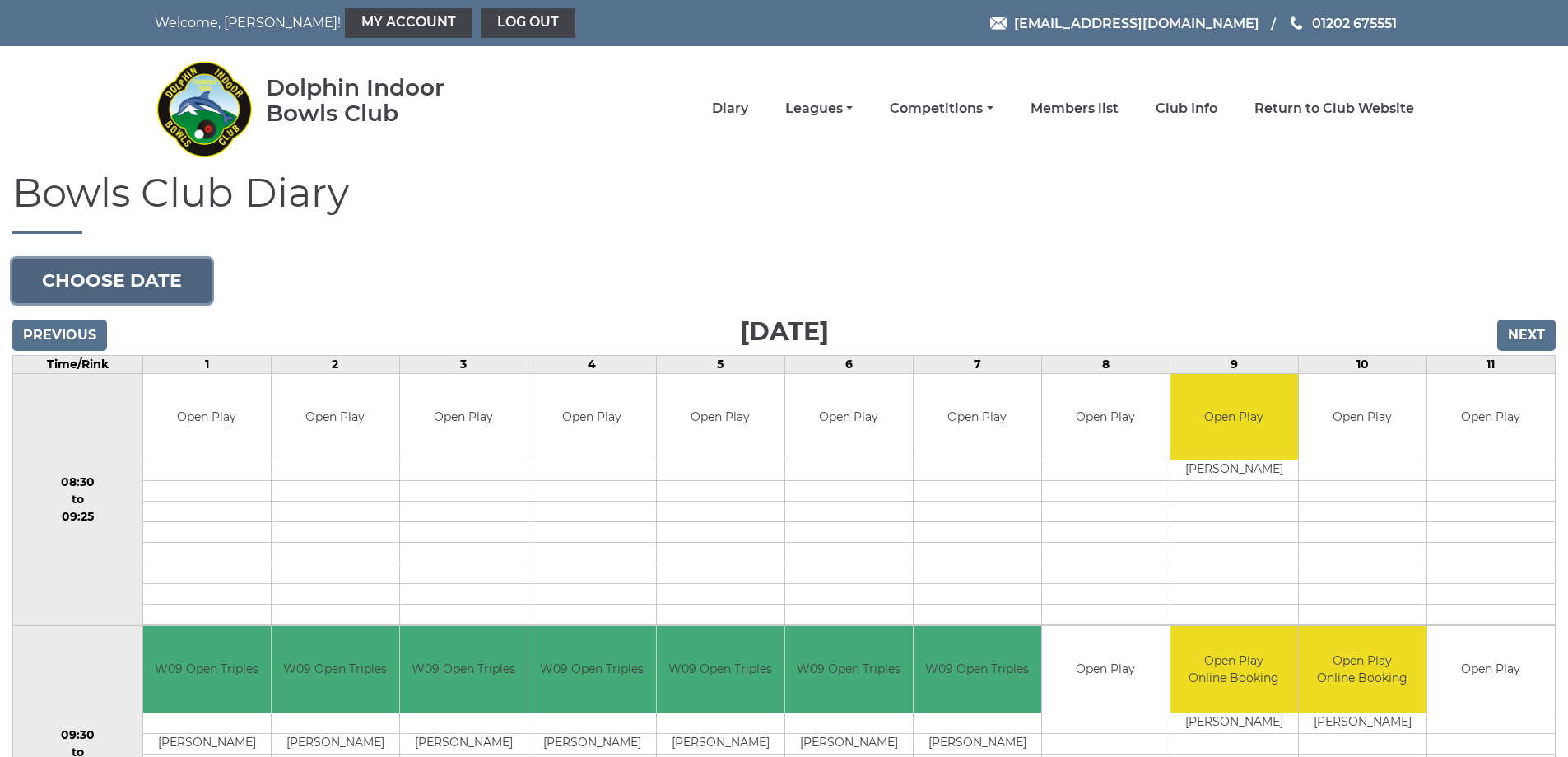
click at [130, 279] on button "Choose date" at bounding box center [112, 281] width 199 height 45
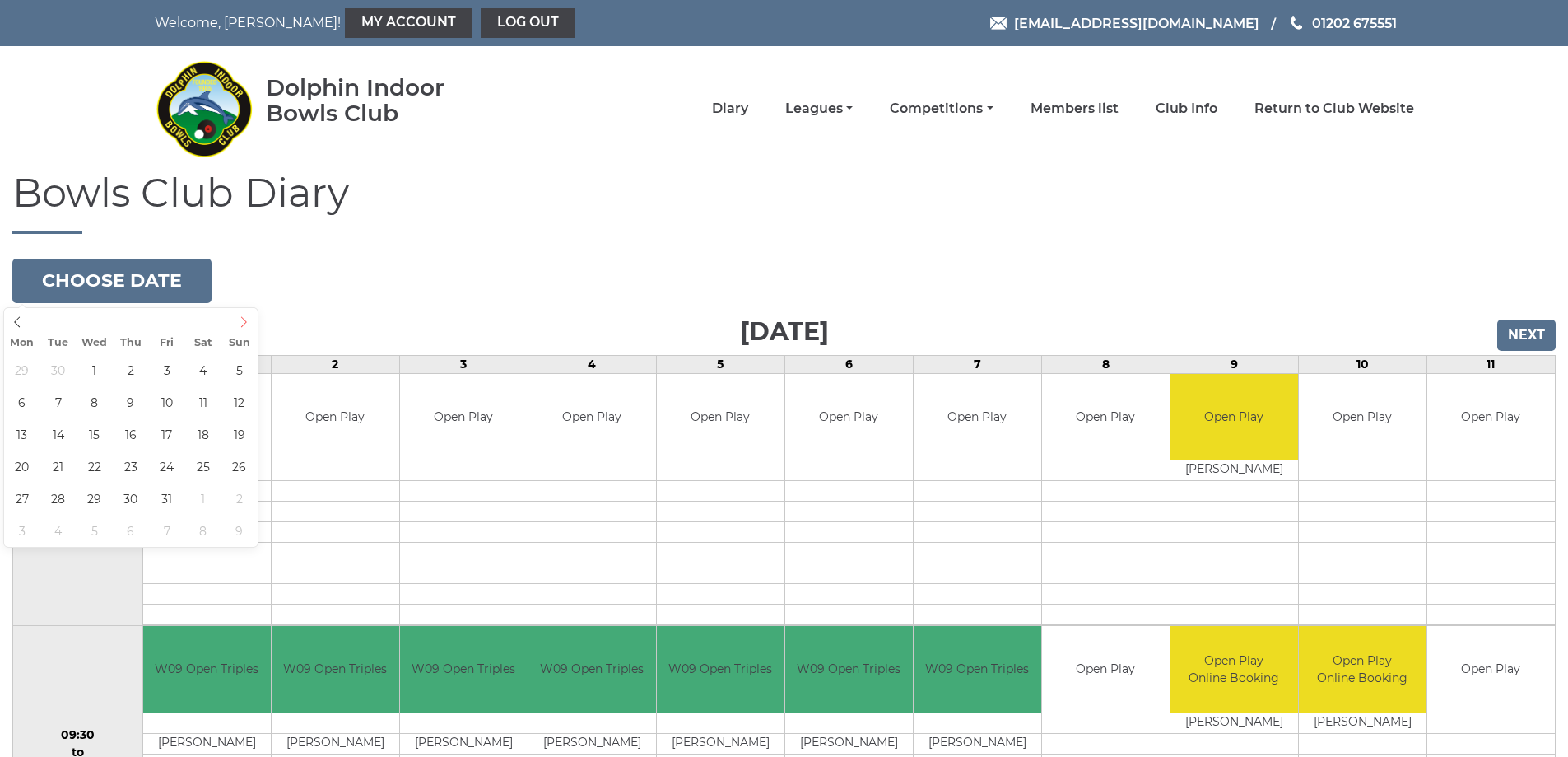
click at [244, 325] on icon at bounding box center [244, 321] width 6 height 11
type input "2025-10-08"
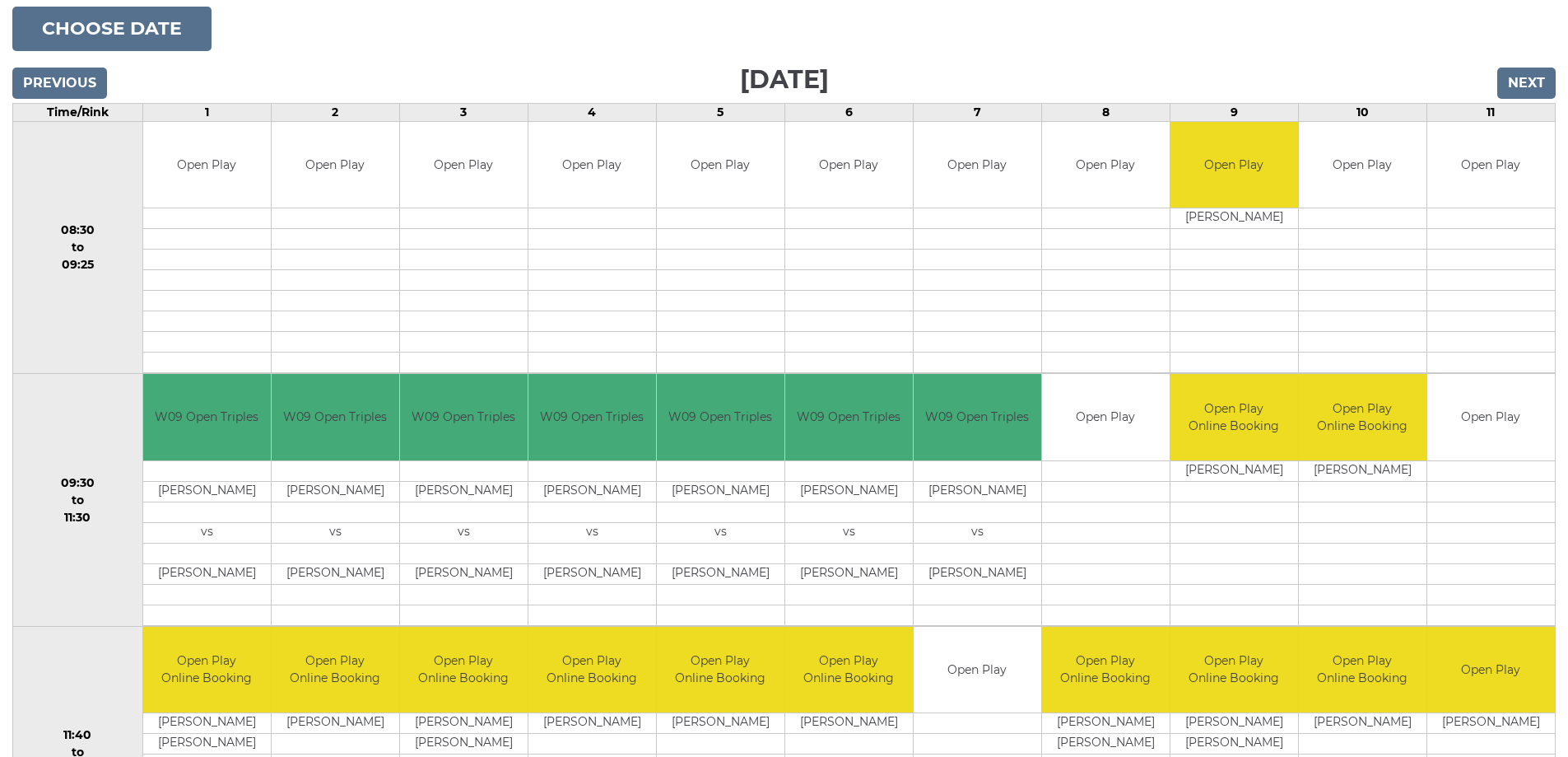
scroll to position [330, 0]
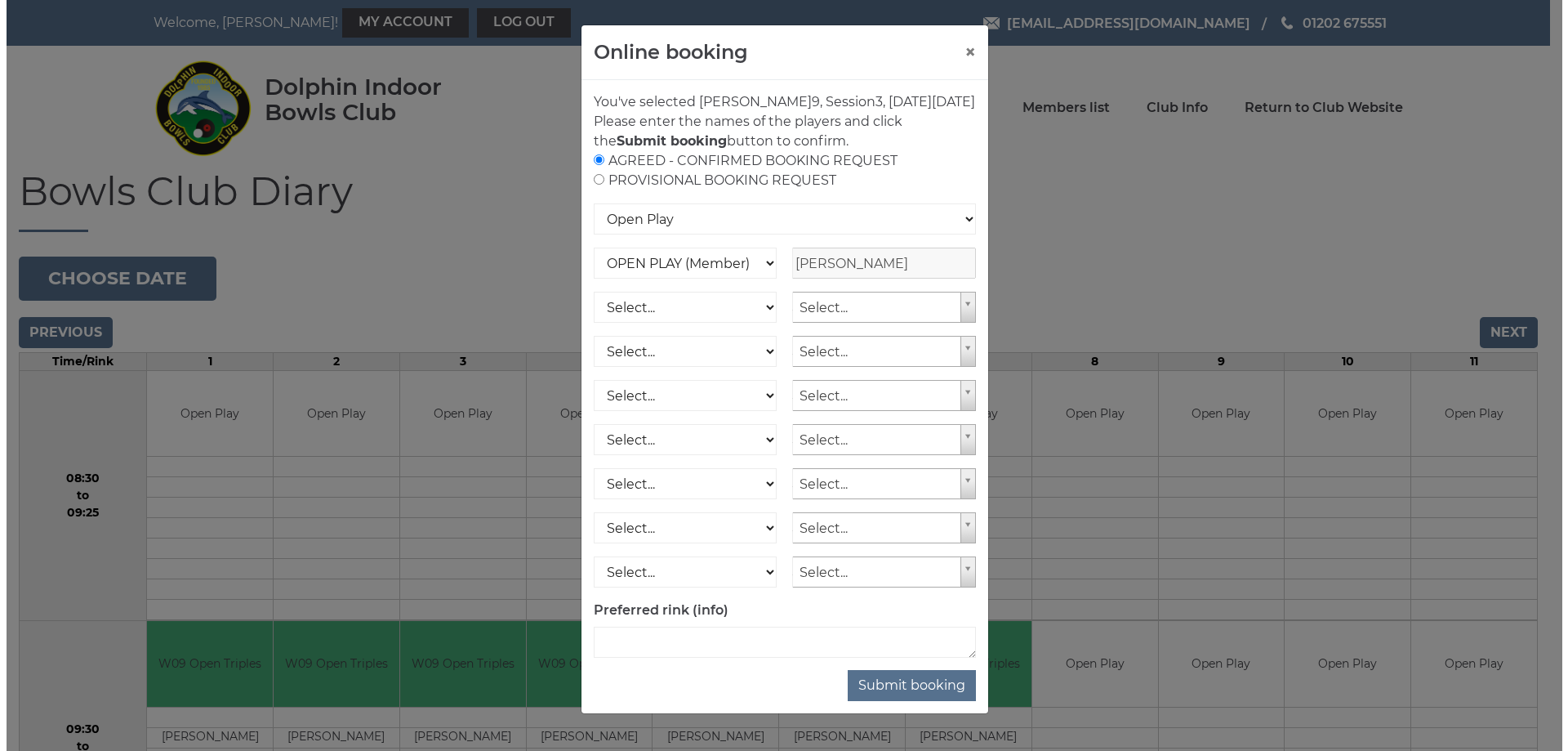
scroll to position [408, 0]
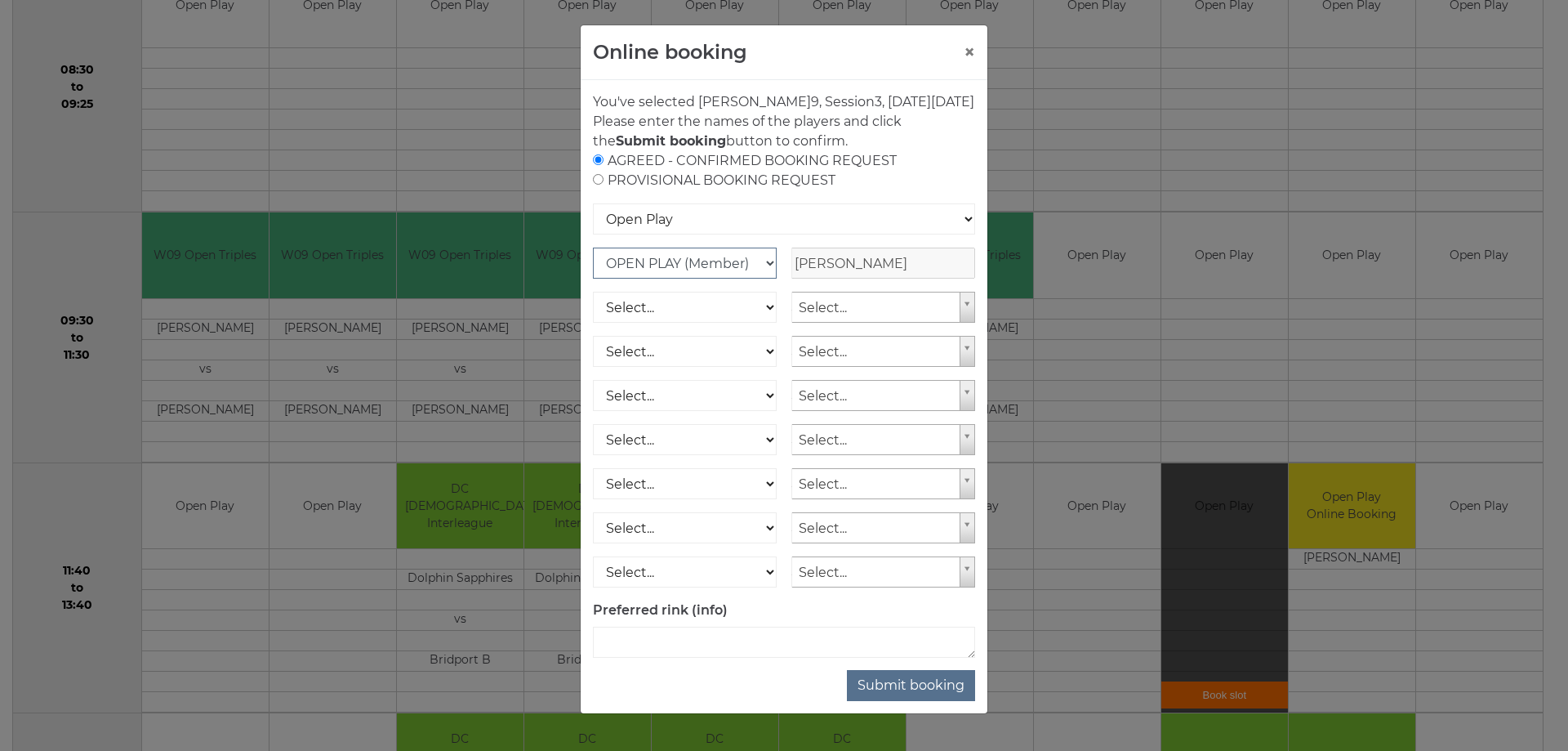
click at [761, 278] on select "OPEN PLAY (Member) SPOONS (Member) 16 - 30 Club (Member) National County (Membe…" at bounding box center [685, 262] width 184 height 31
click at [593, 267] on select "OPEN PLAY (Member) SPOONS (Member) 16 - 30 Club (Member) National County (Membe…" at bounding box center [685, 262] width 184 height 31
click at [889, 701] on button "Submit booking" at bounding box center [911, 685] width 128 height 31
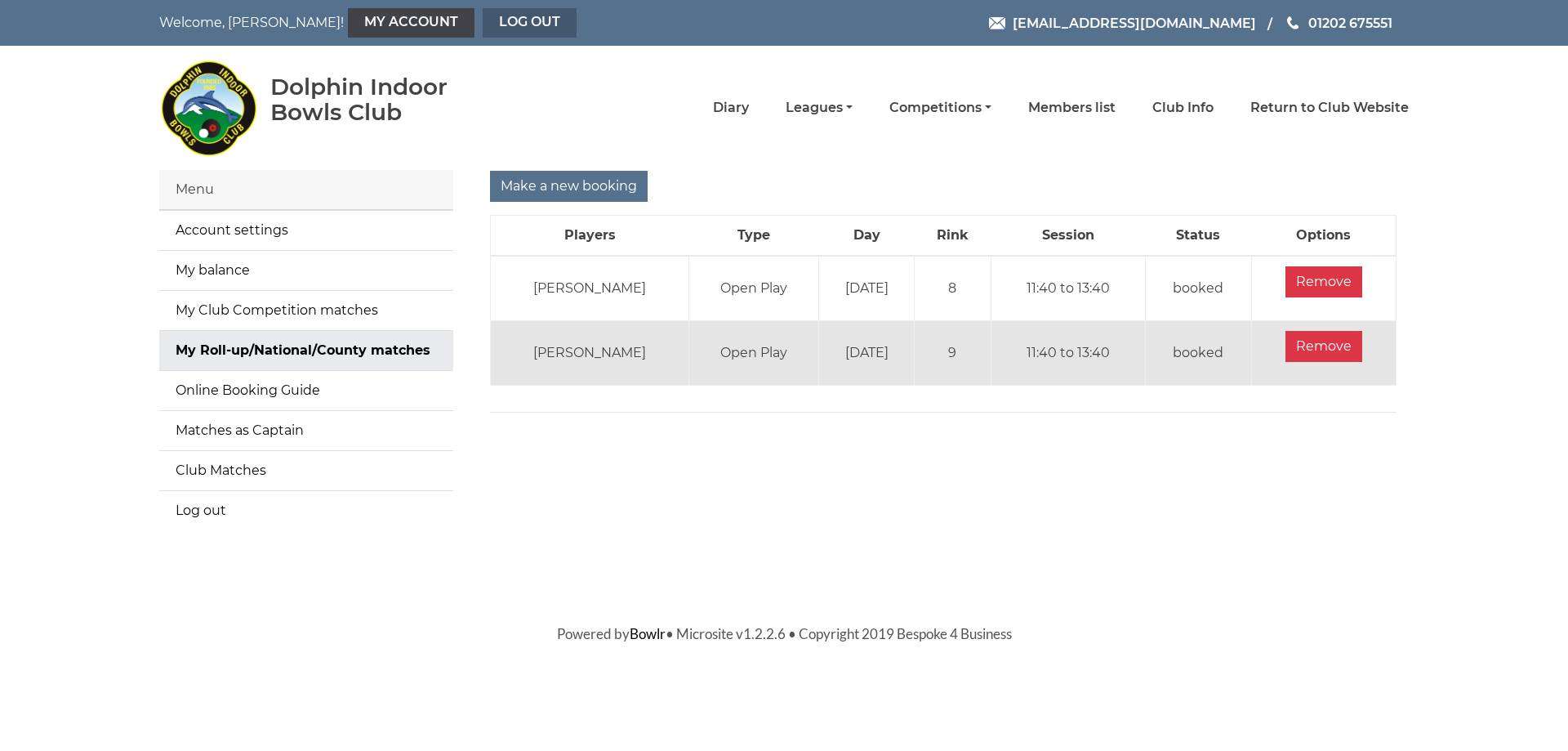
click at [483, 23] on link "Log out" at bounding box center [530, 23] width 94 height 30
